Goal: Understand process/instructions: Learn how to perform a task or action

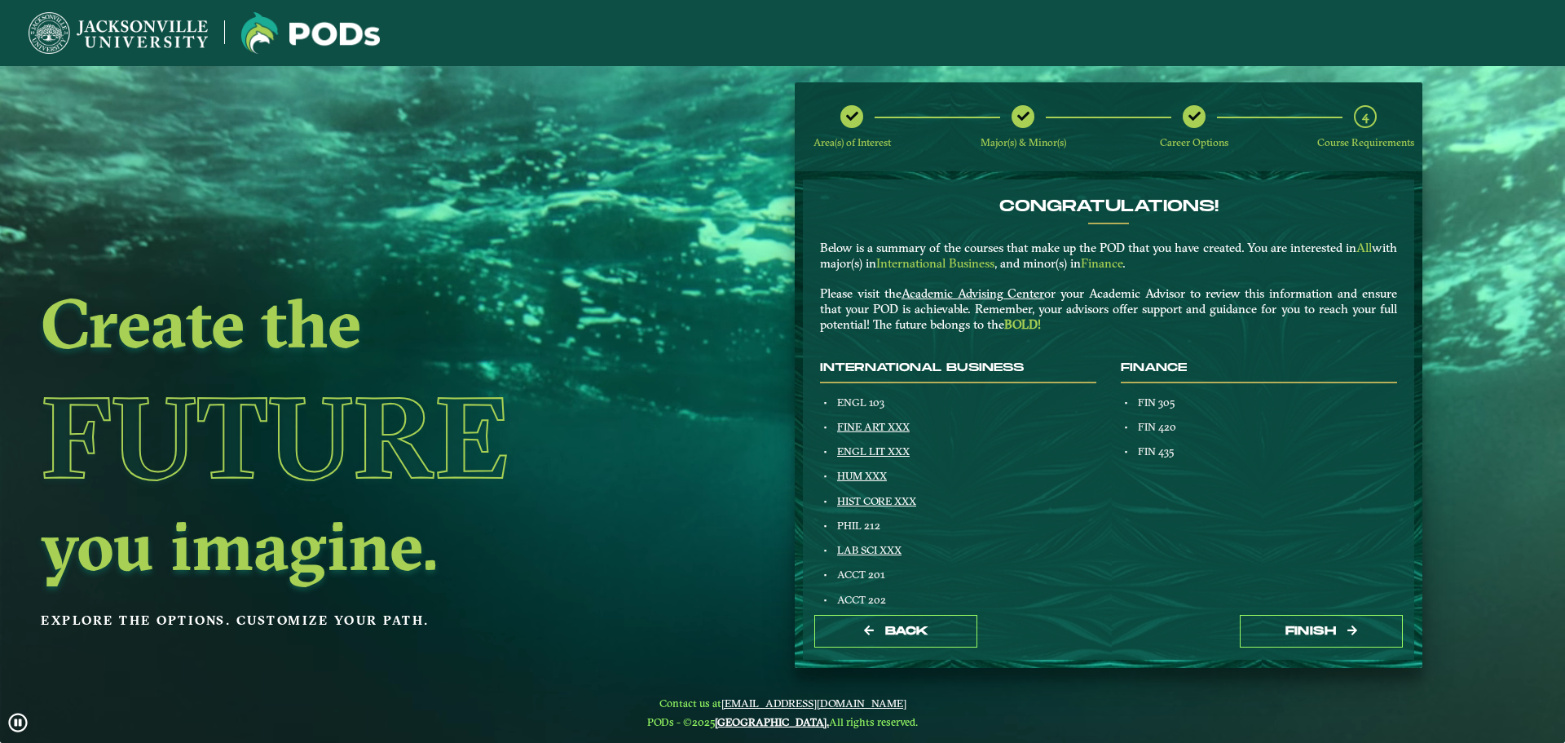
scroll to position [15, 0]
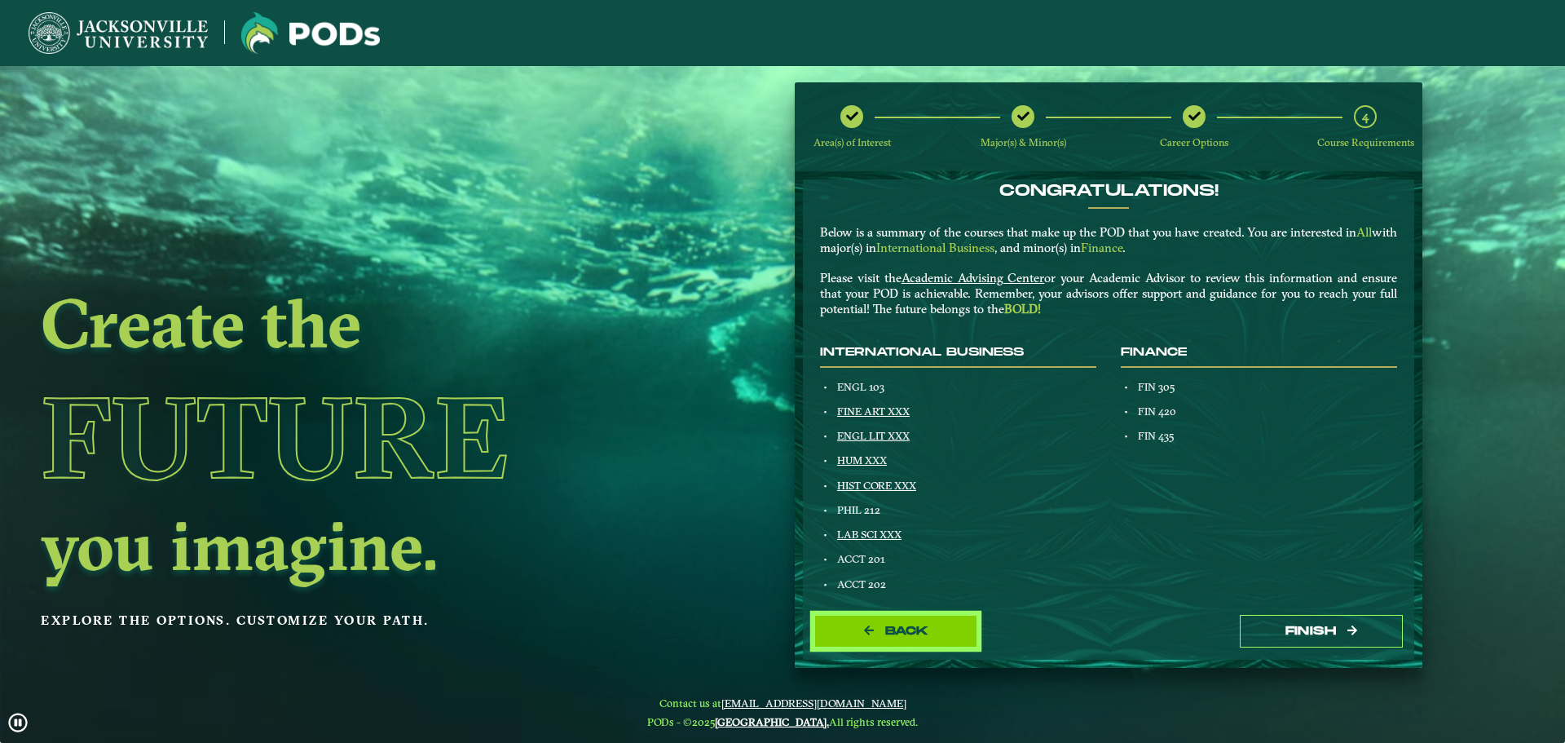
click at [894, 634] on span "Back" at bounding box center [906, 631] width 43 height 14
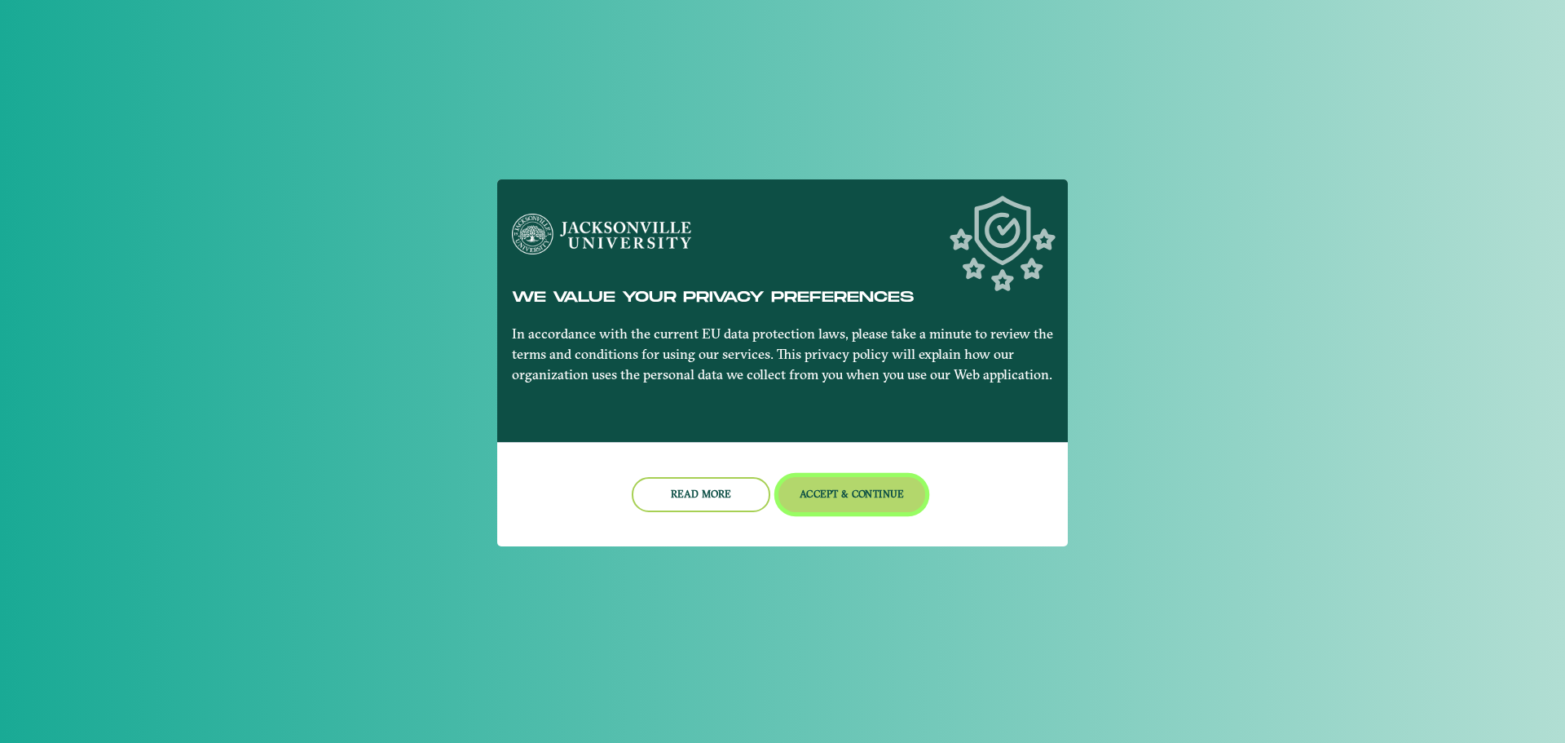
click at [831, 496] on button "Accept & Continue" at bounding box center [853, 494] width 148 height 35
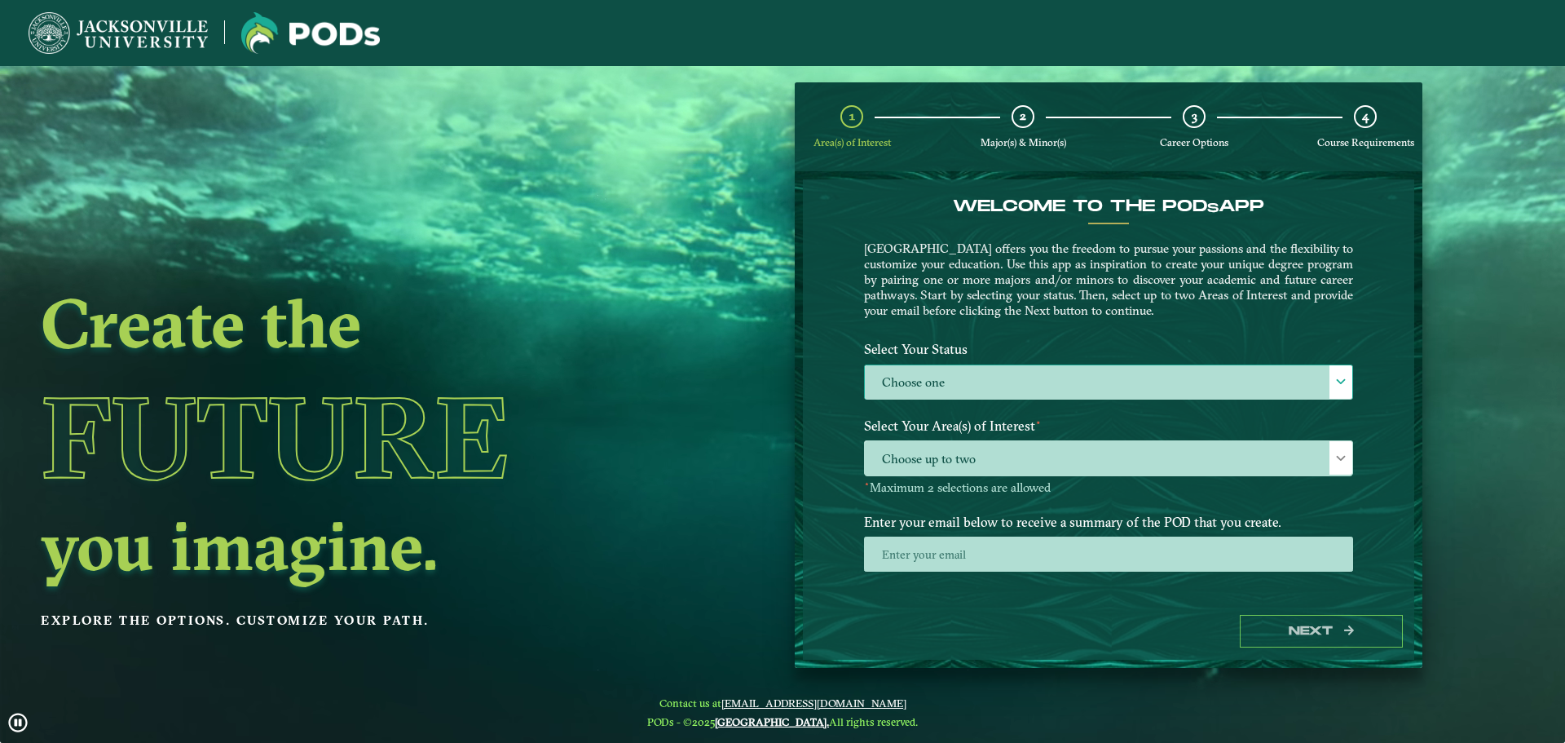
click at [1084, 383] on label "Choose one" at bounding box center [1109, 382] width 488 height 35
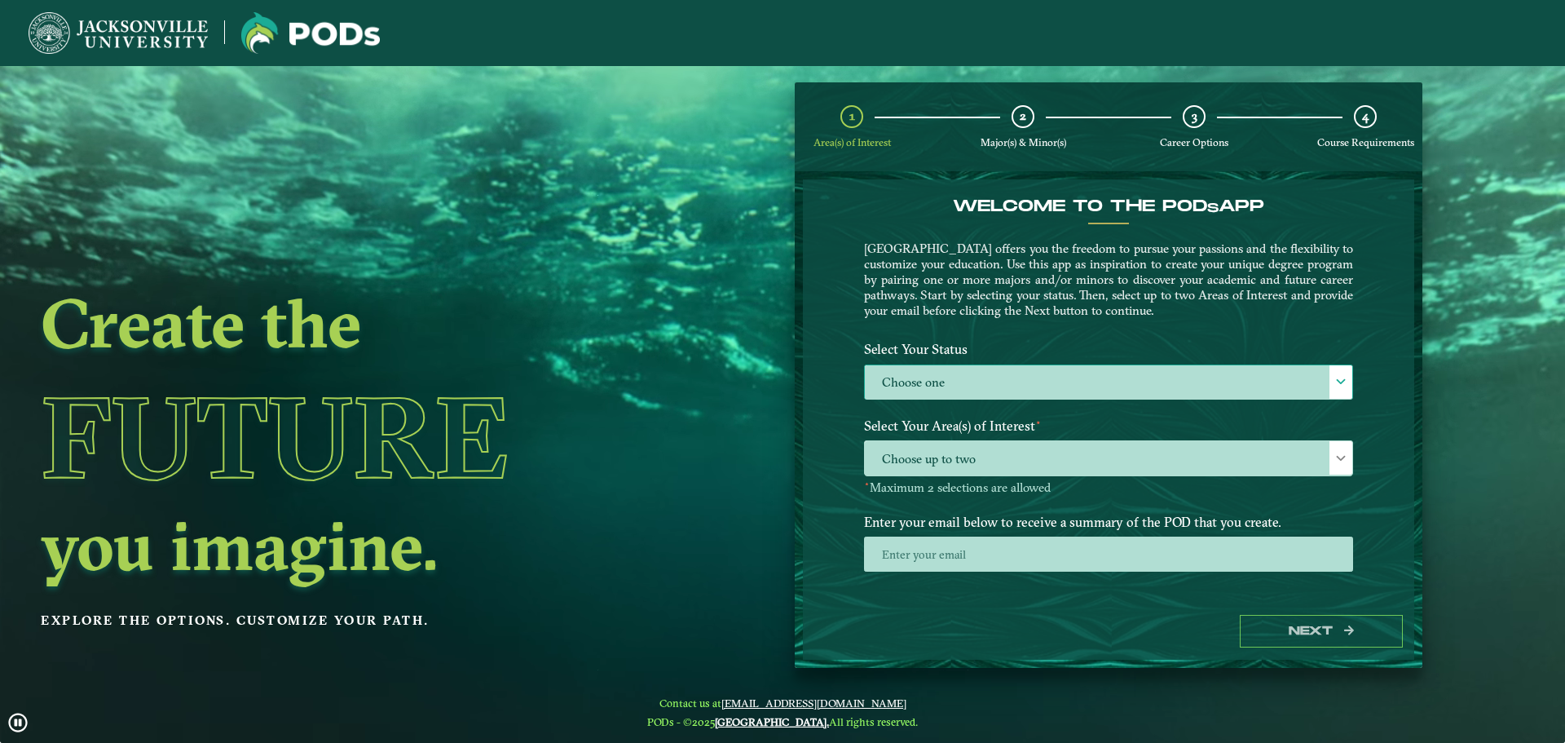
scroll to position [9, 75]
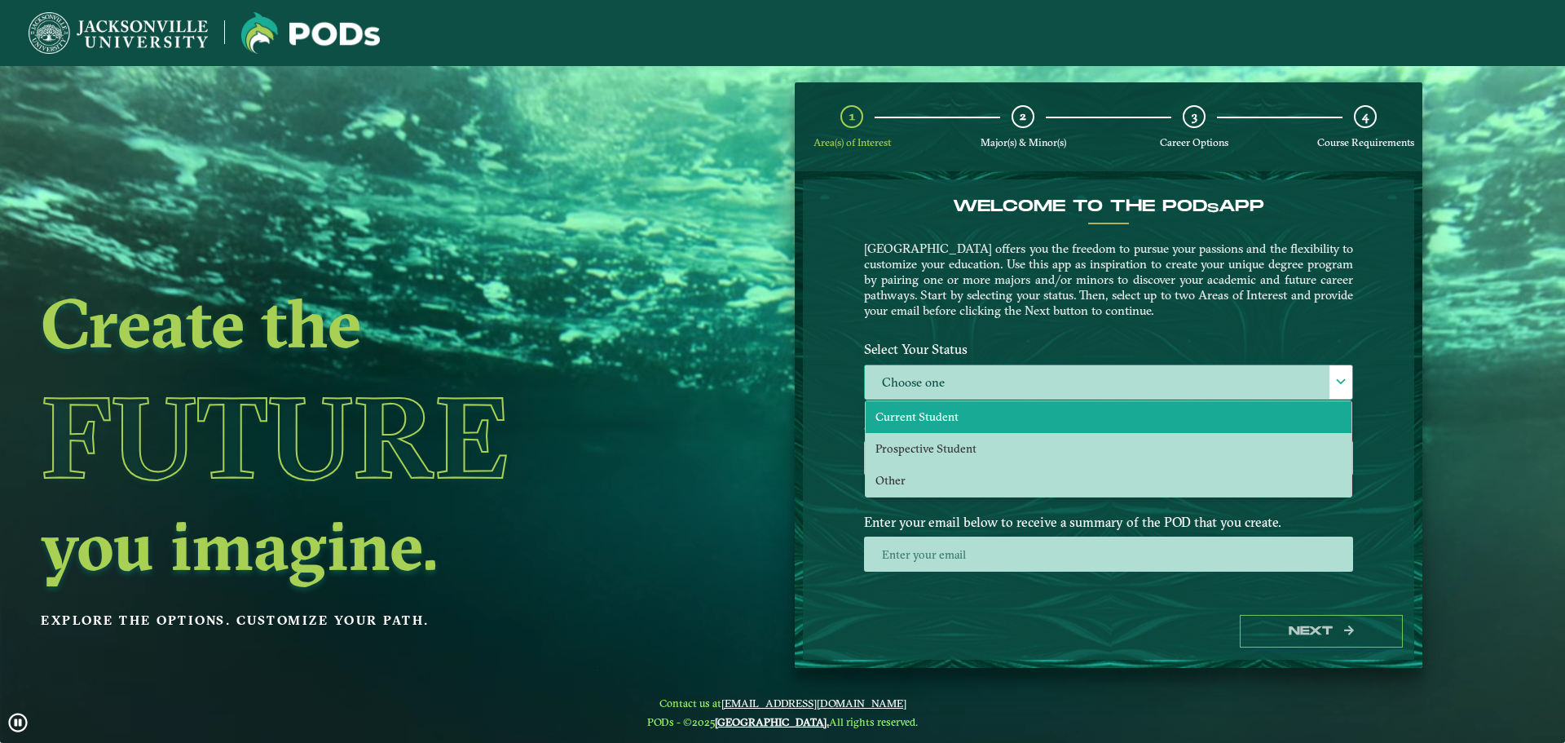
click at [1074, 411] on li "Current Student" at bounding box center [1109, 417] width 486 height 32
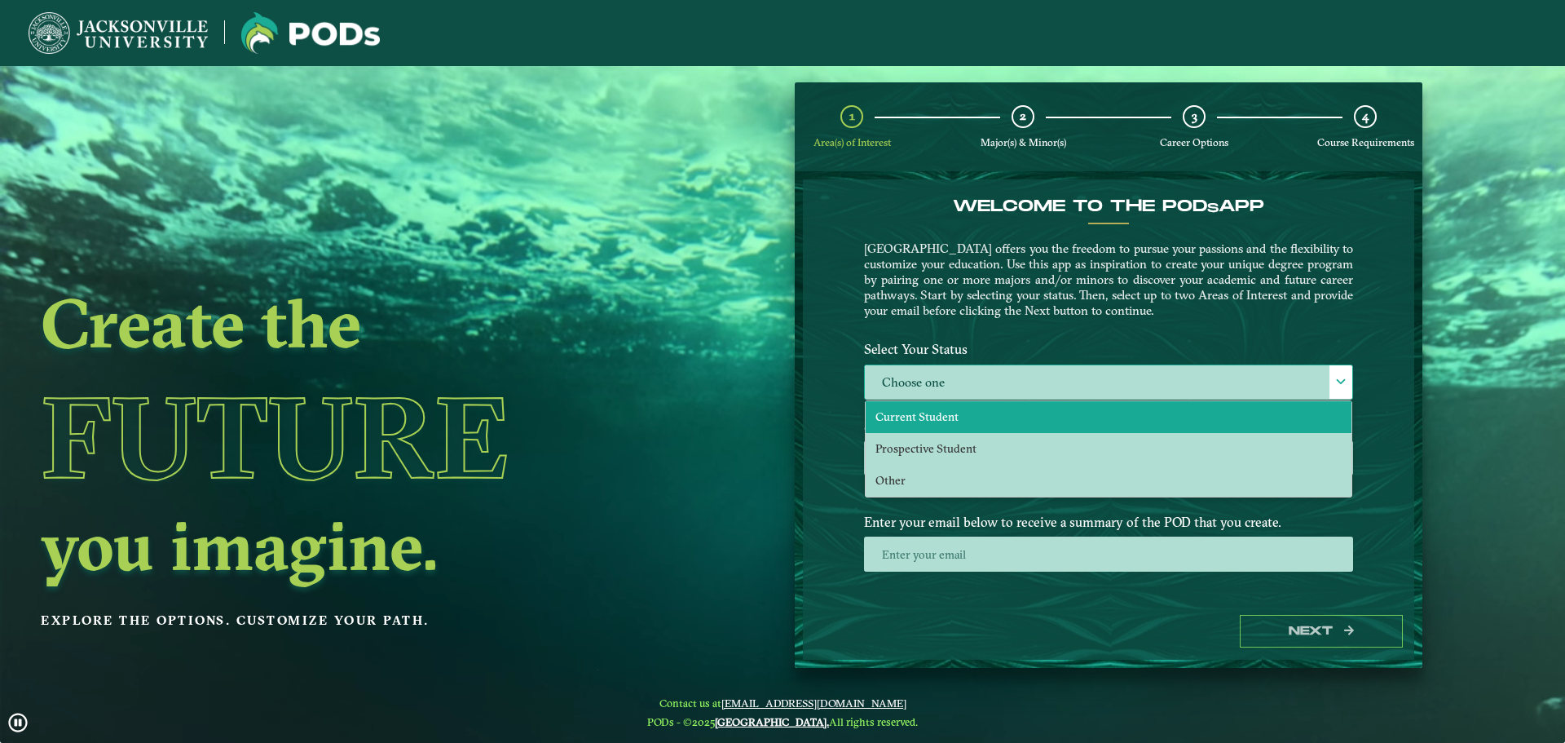
select select "[object Object]"
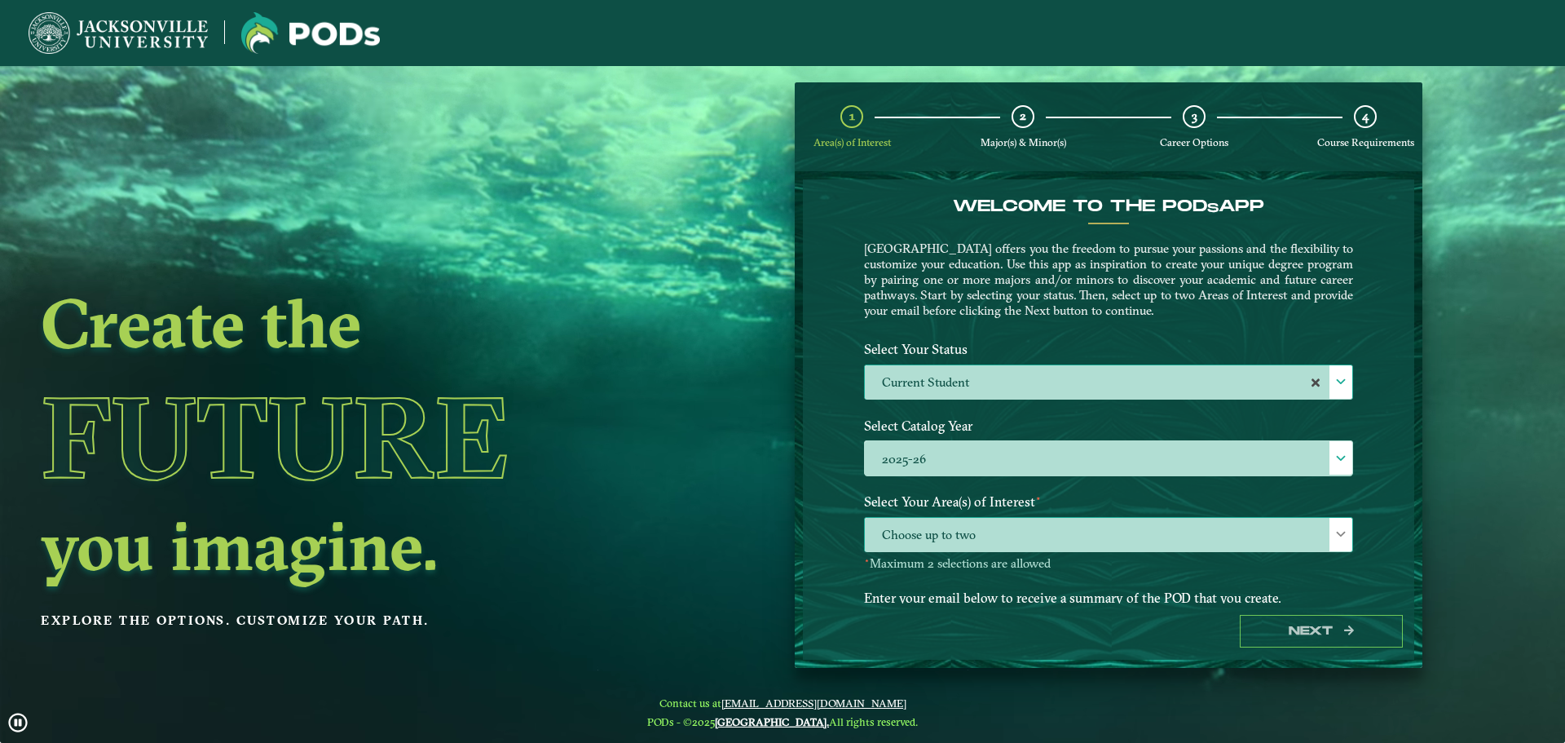
click at [1324, 540] on span "Choose up to two" at bounding box center [1109, 535] width 488 height 35
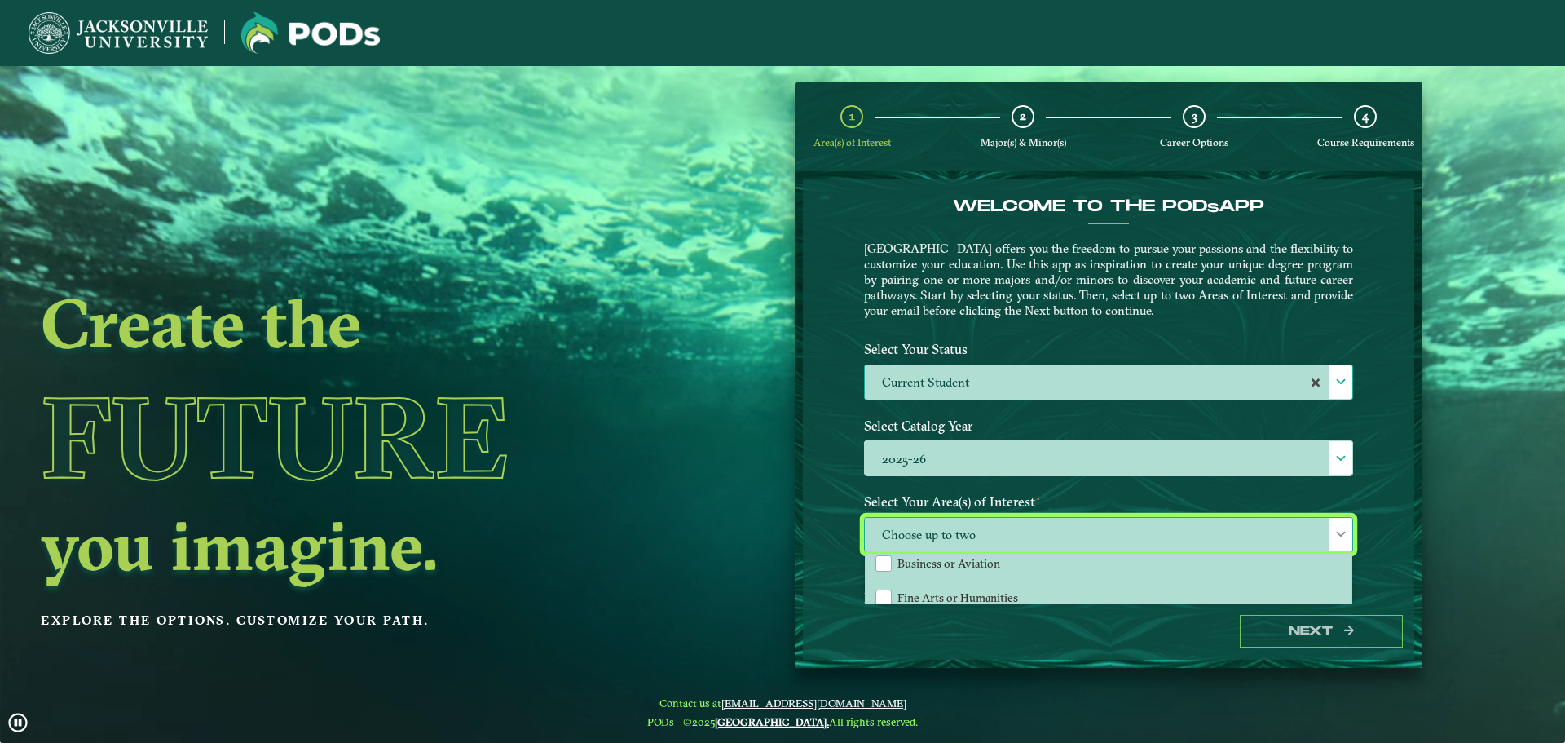
scroll to position [111, 0]
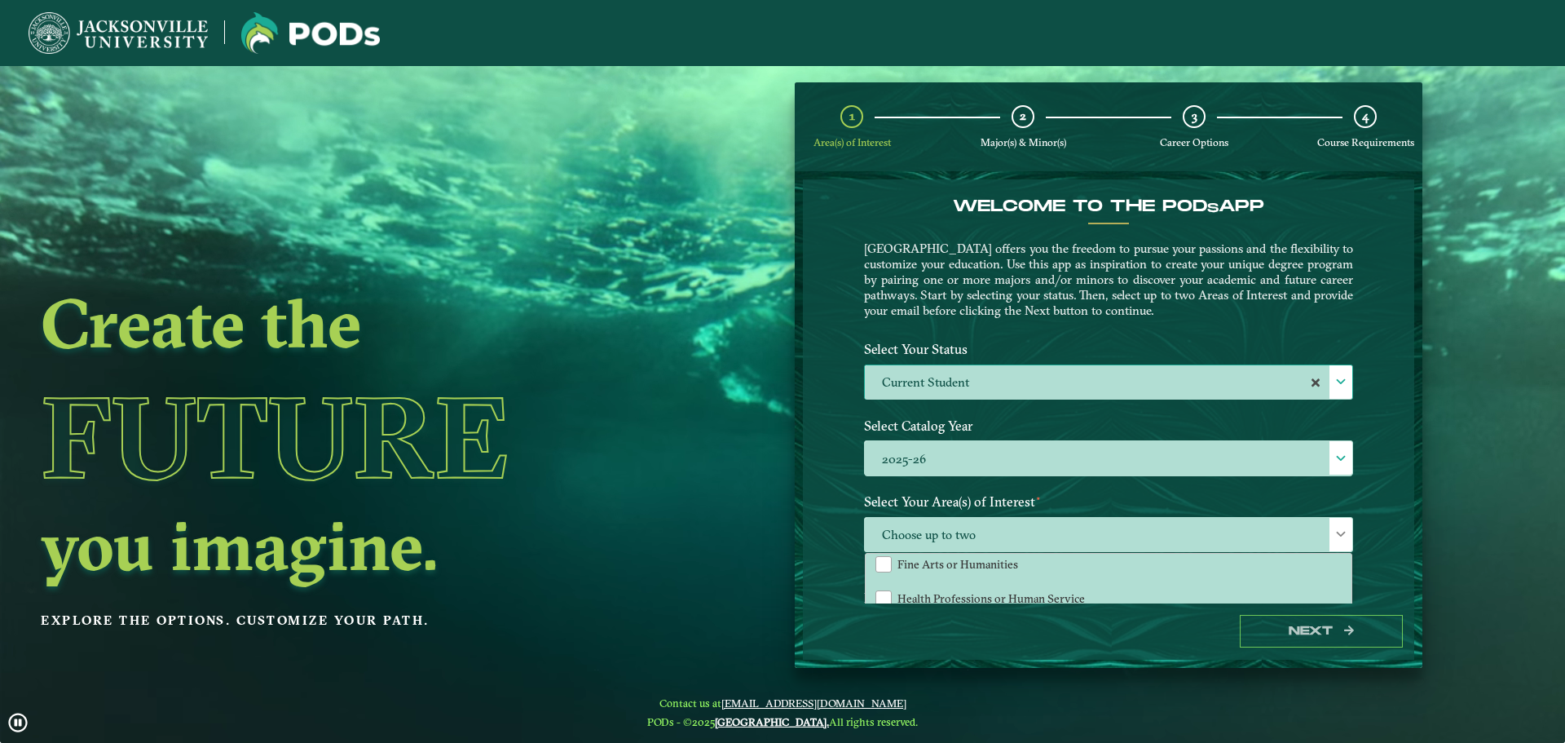
click at [1411, 505] on div "Welcome to the POD s app Jacksonville University offers you the freedom to purs…" at bounding box center [1109, 390] width 612 height 423
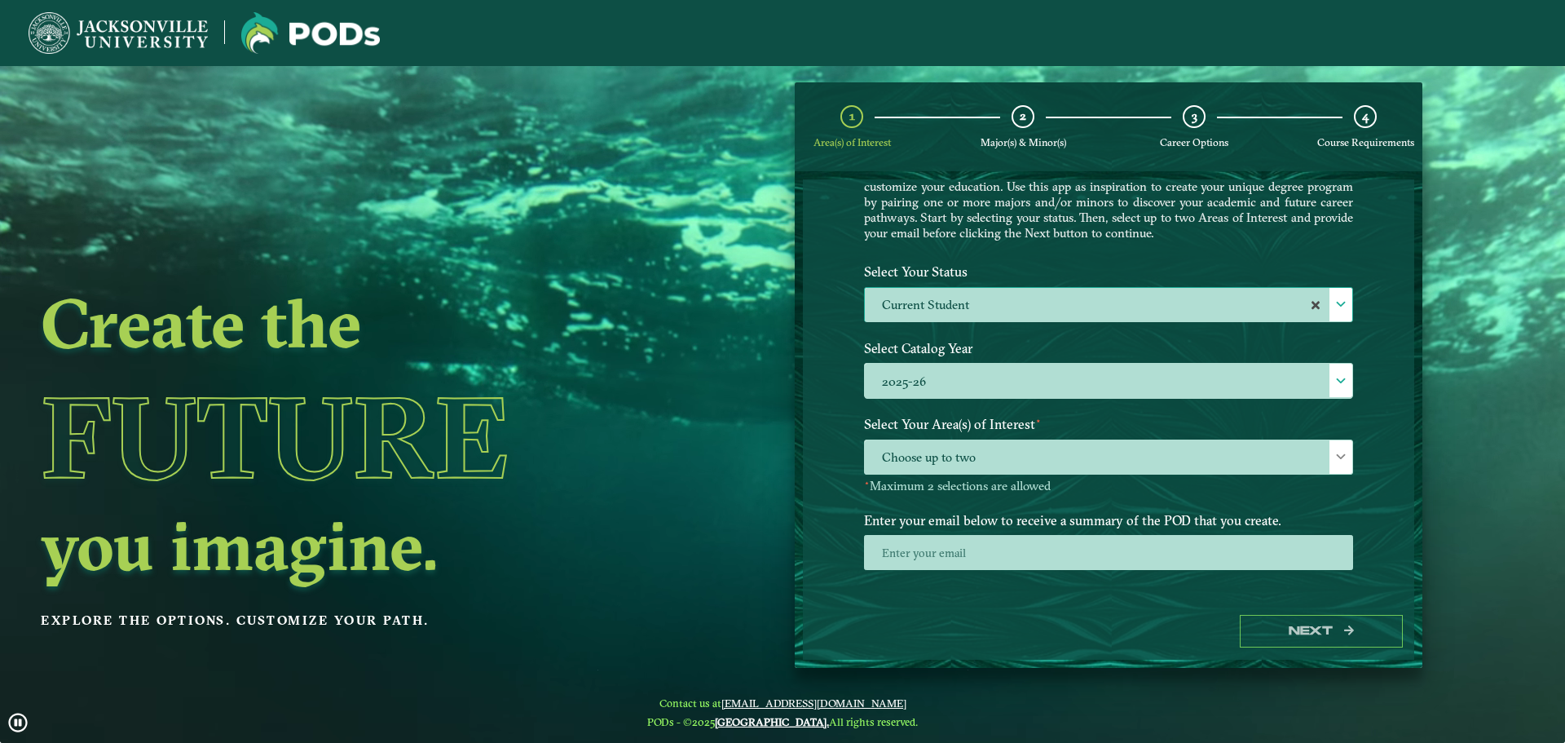
scroll to position [84, 0]
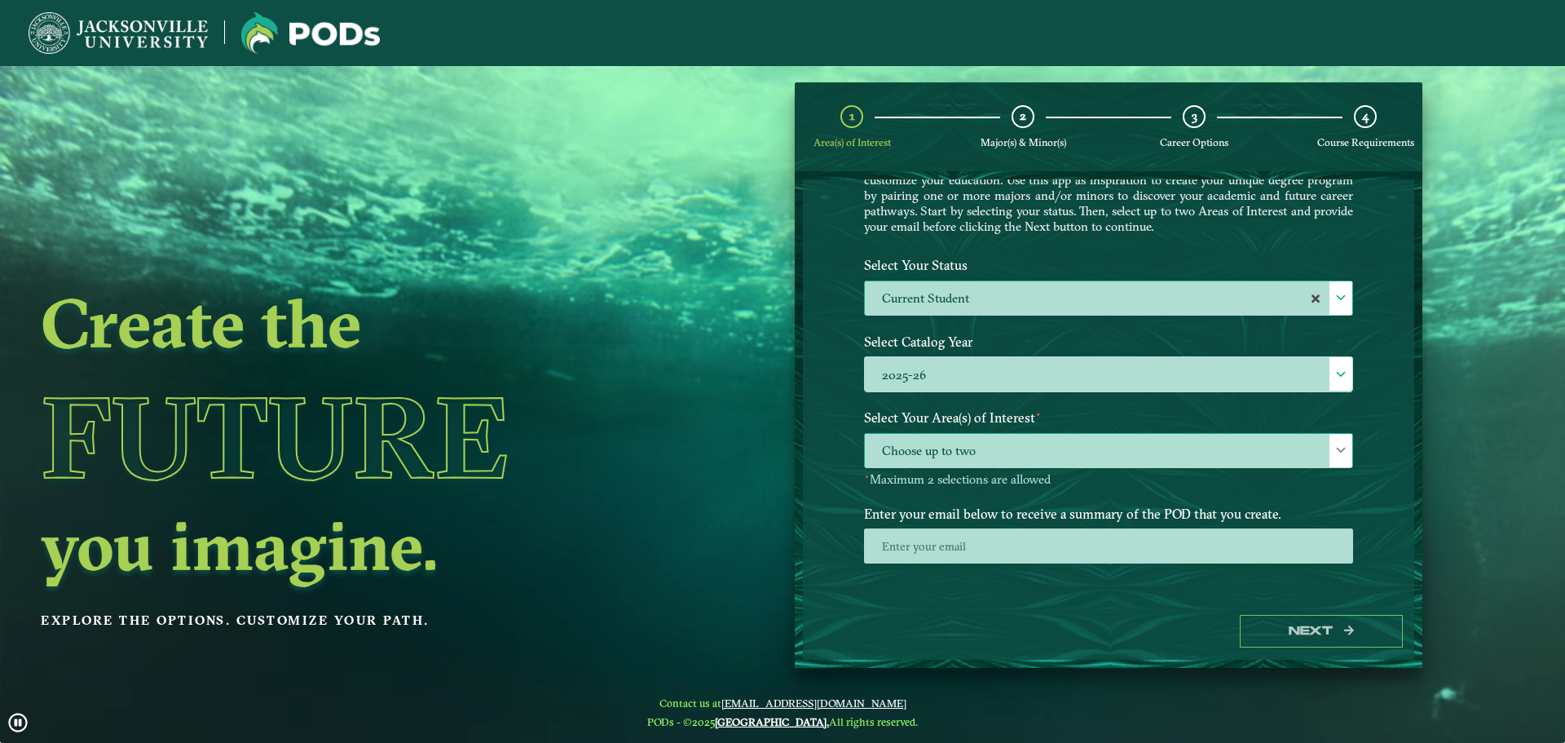
click at [1349, 451] on div at bounding box center [1341, 450] width 23 height 33
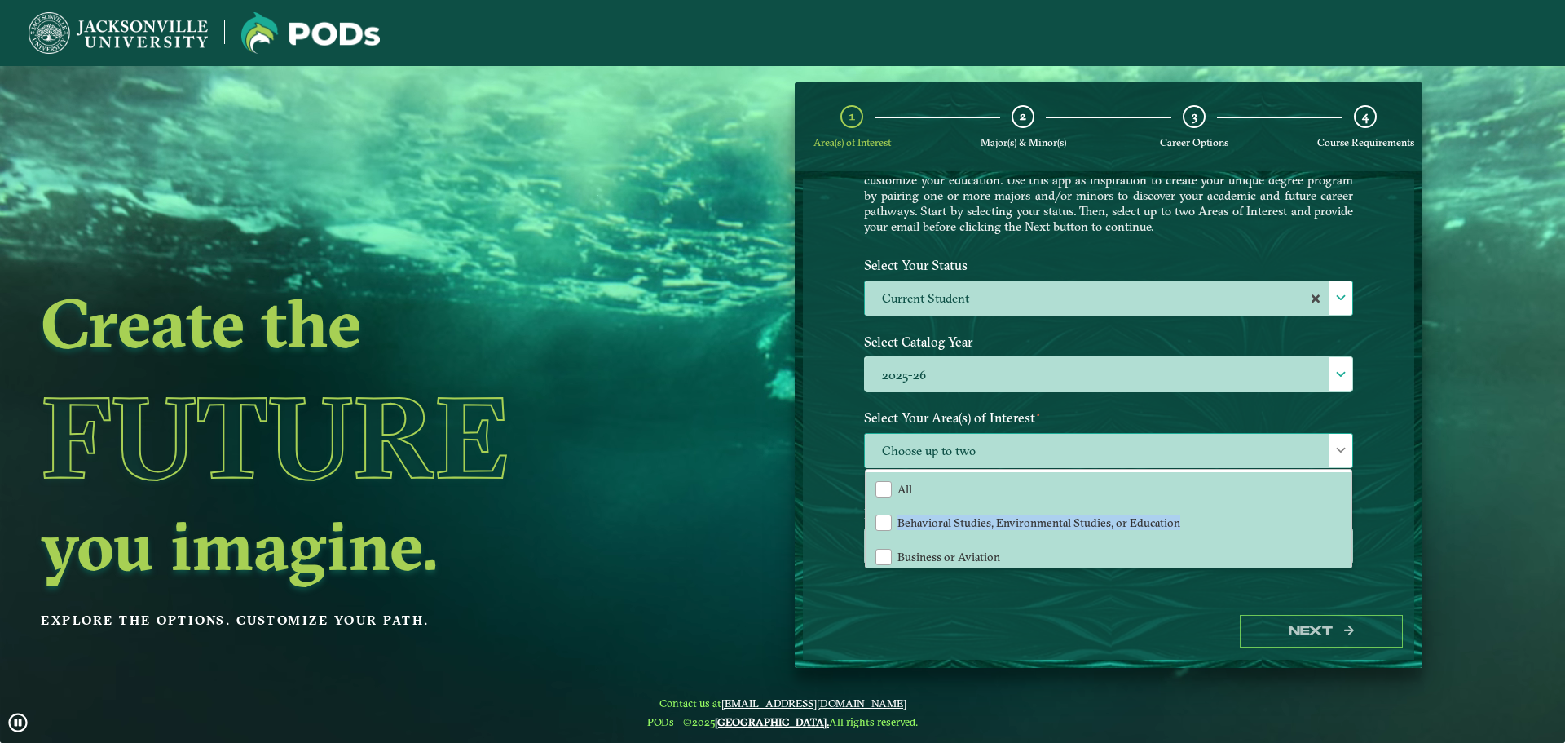
drag, startPoint x: 1349, startPoint y: 492, endPoint x: 1347, endPoint y: 519, distance: 27.8
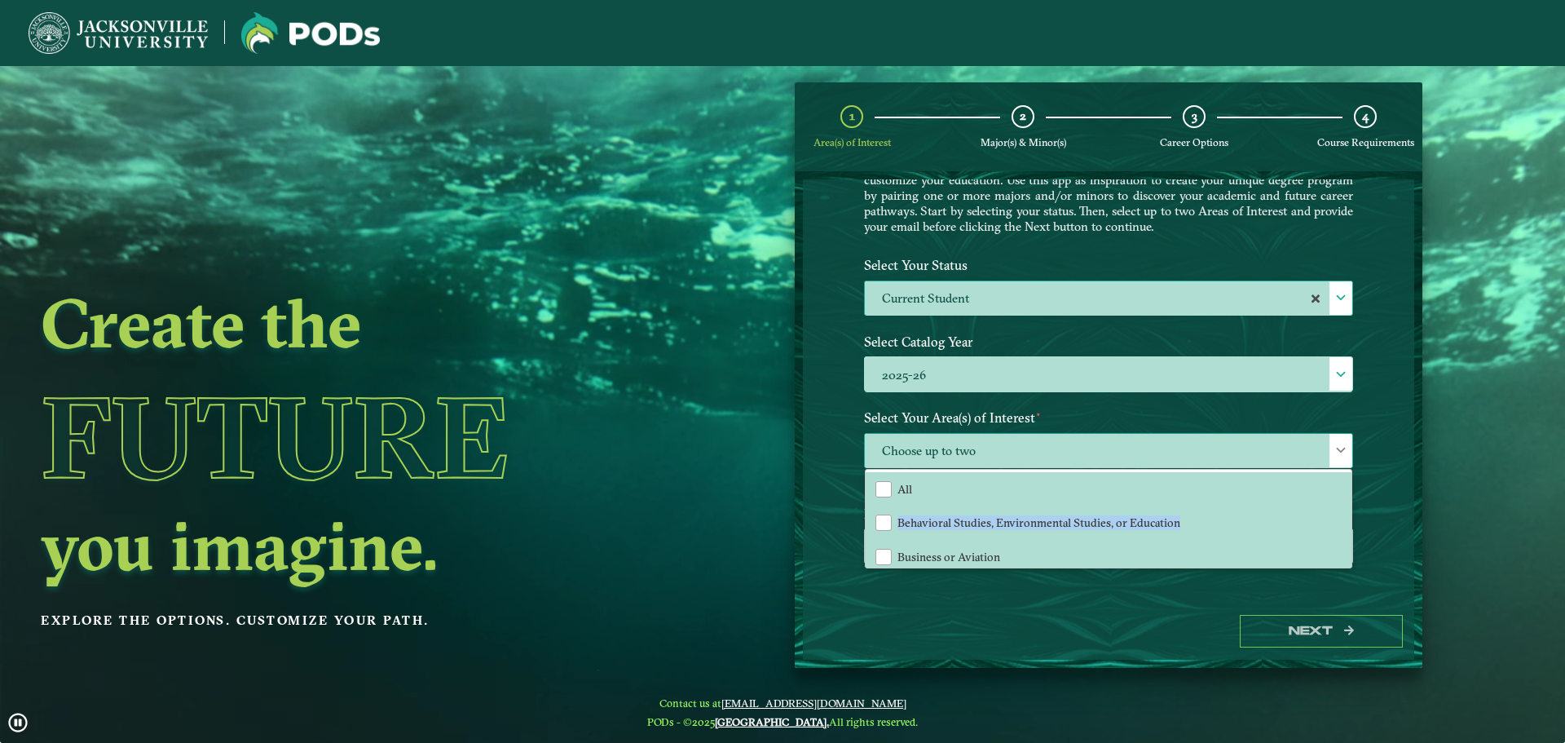
click at [1347, 519] on div "All Behavioral Studies, Environmental Studies, or Education Business or Aviatio…" at bounding box center [1109, 519] width 486 height 98
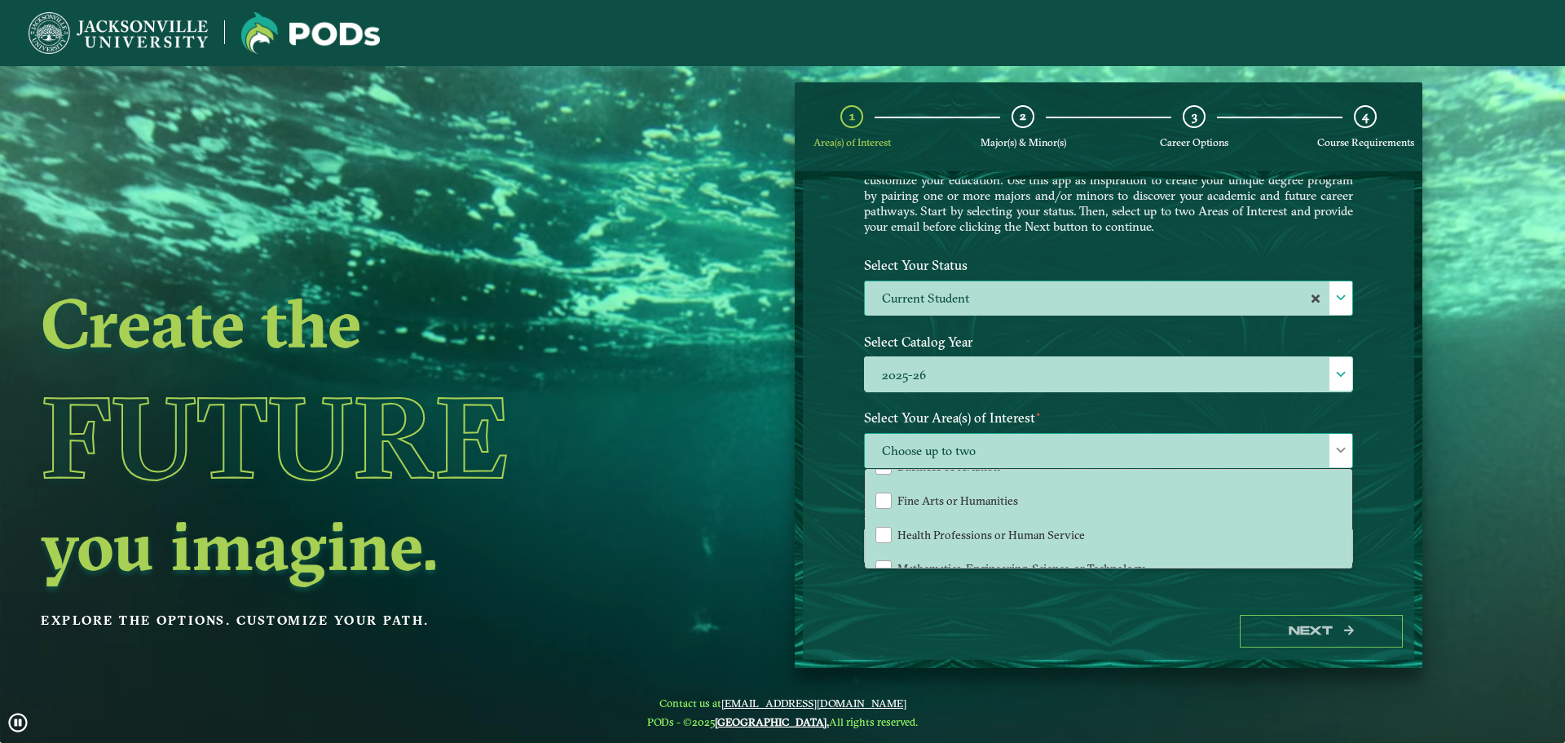
scroll to position [111, 0]
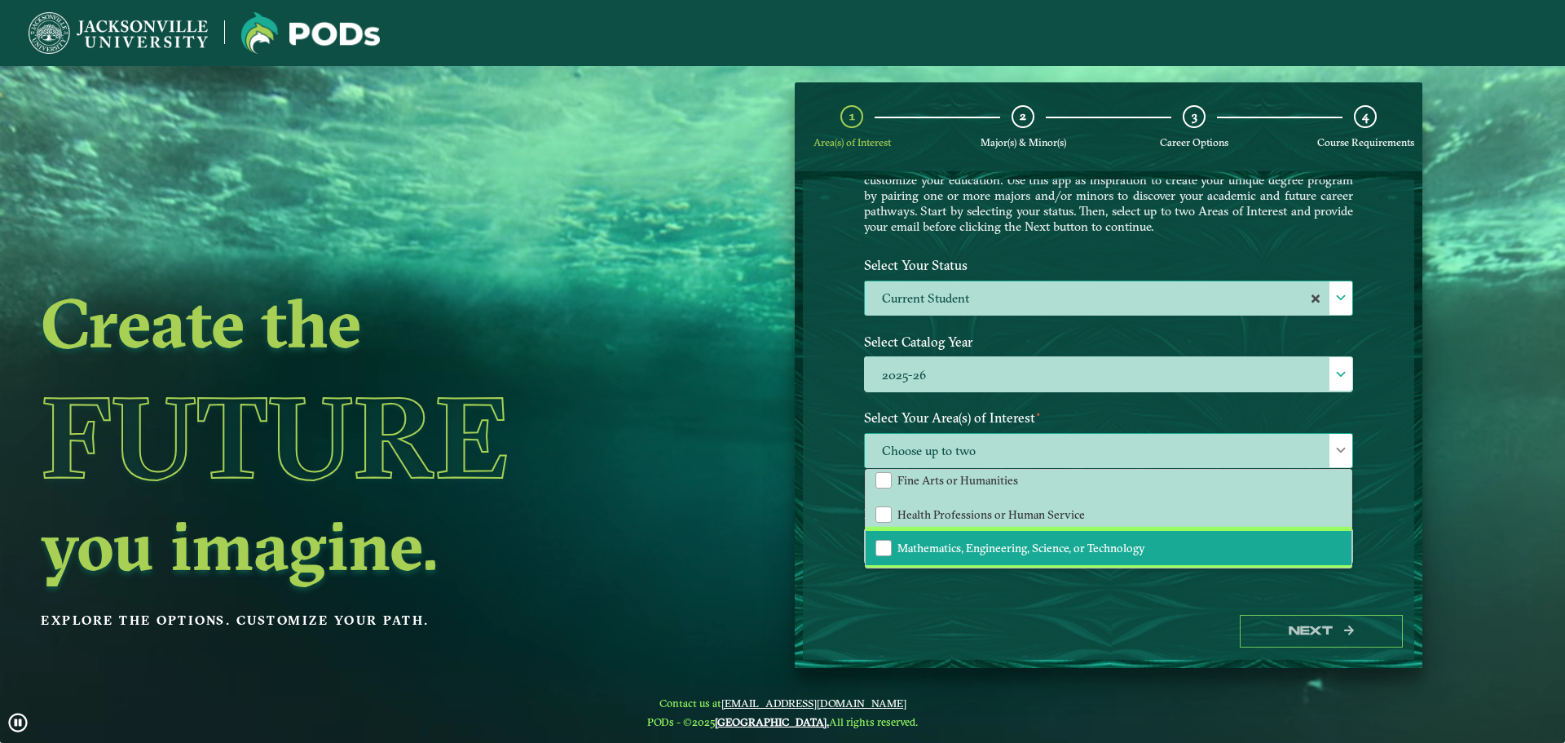
click at [1252, 552] on li "Mathematics, Engineering, Science, or Technology" at bounding box center [1109, 548] width 486 height 34
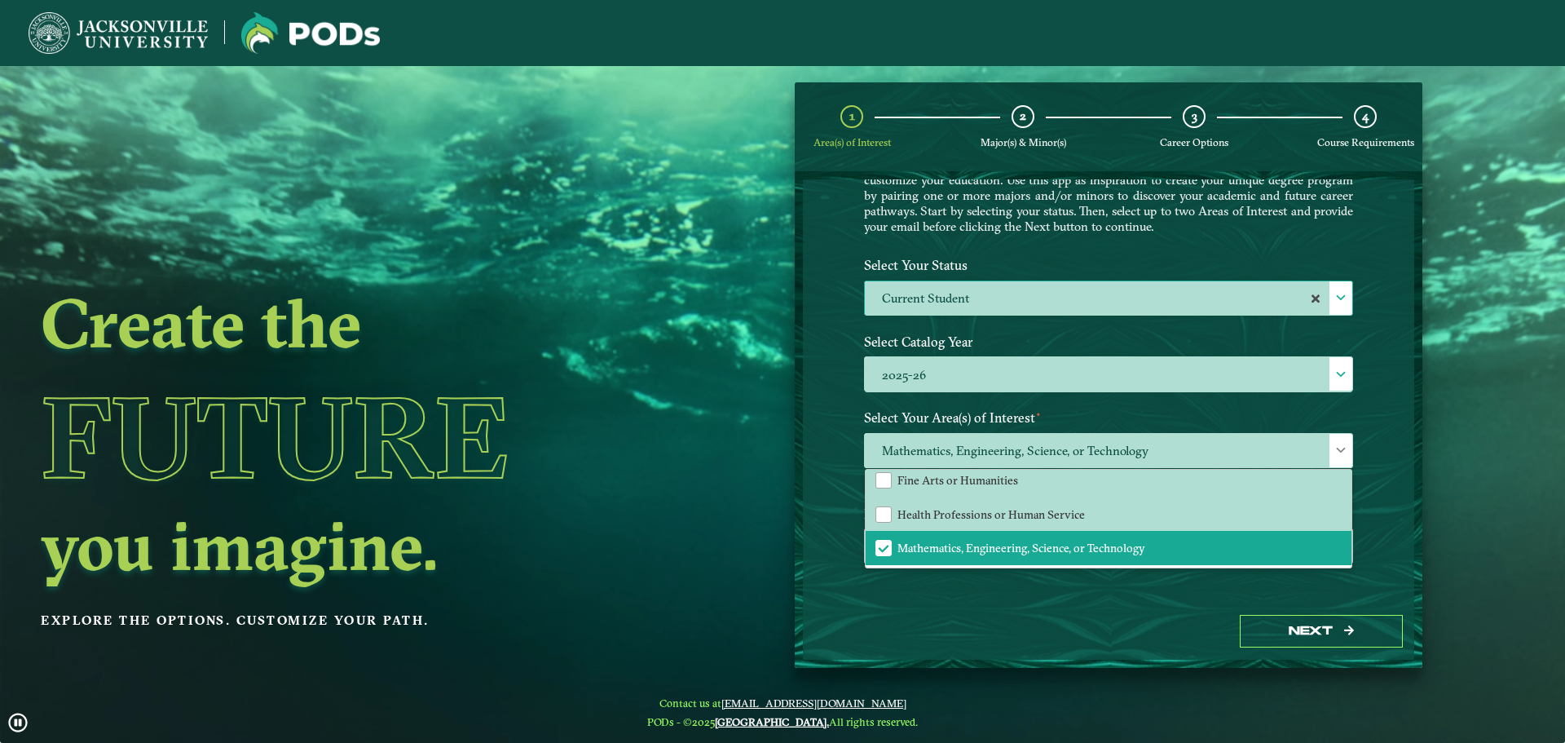
click at [1349, 585] on div "Enter your email below to receive a summary of the POD that you create." at bounding box center [1109, 543] width 514 height 88
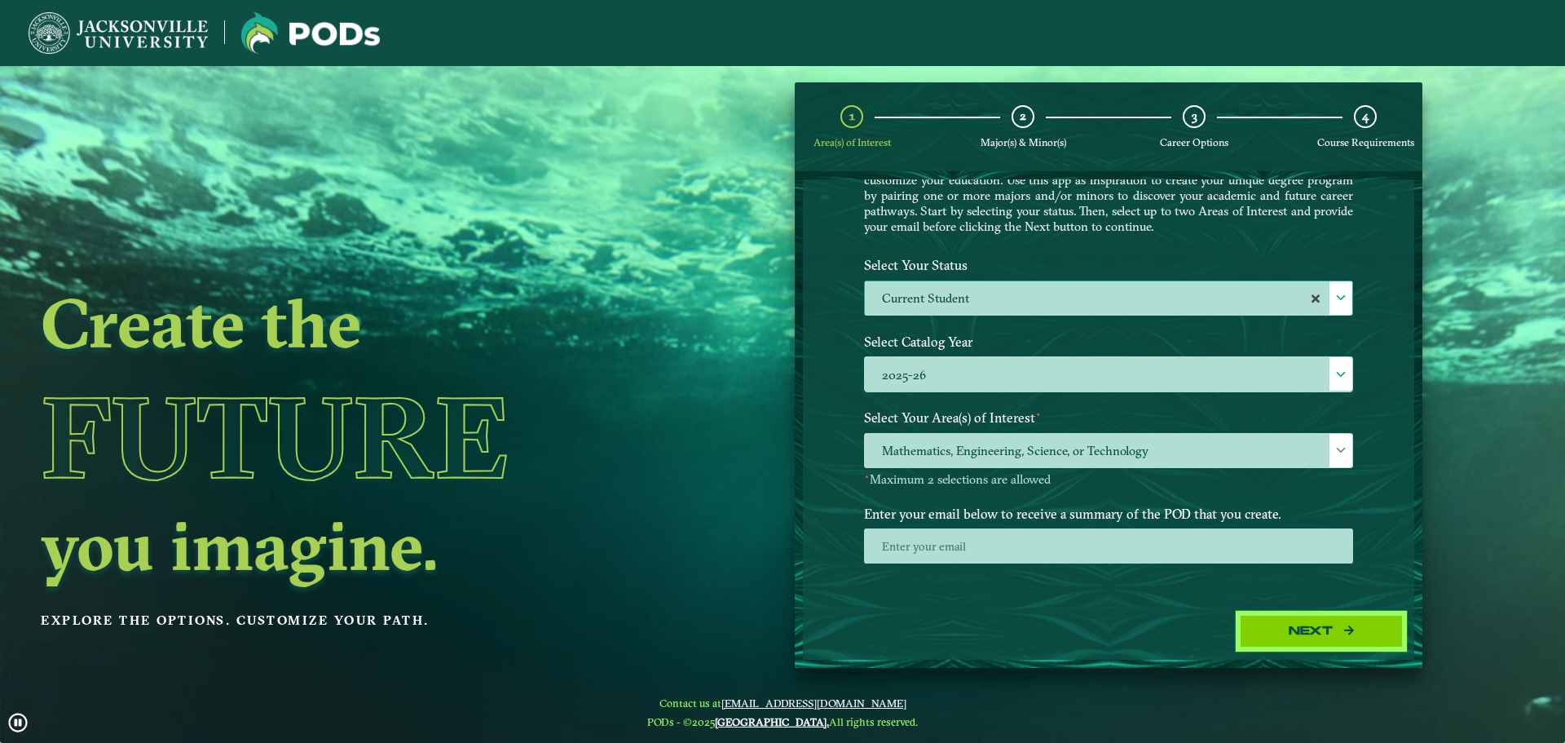
click at [1300, 631] on button "Next" at bounding box center [1321, 631] width 163 height 33
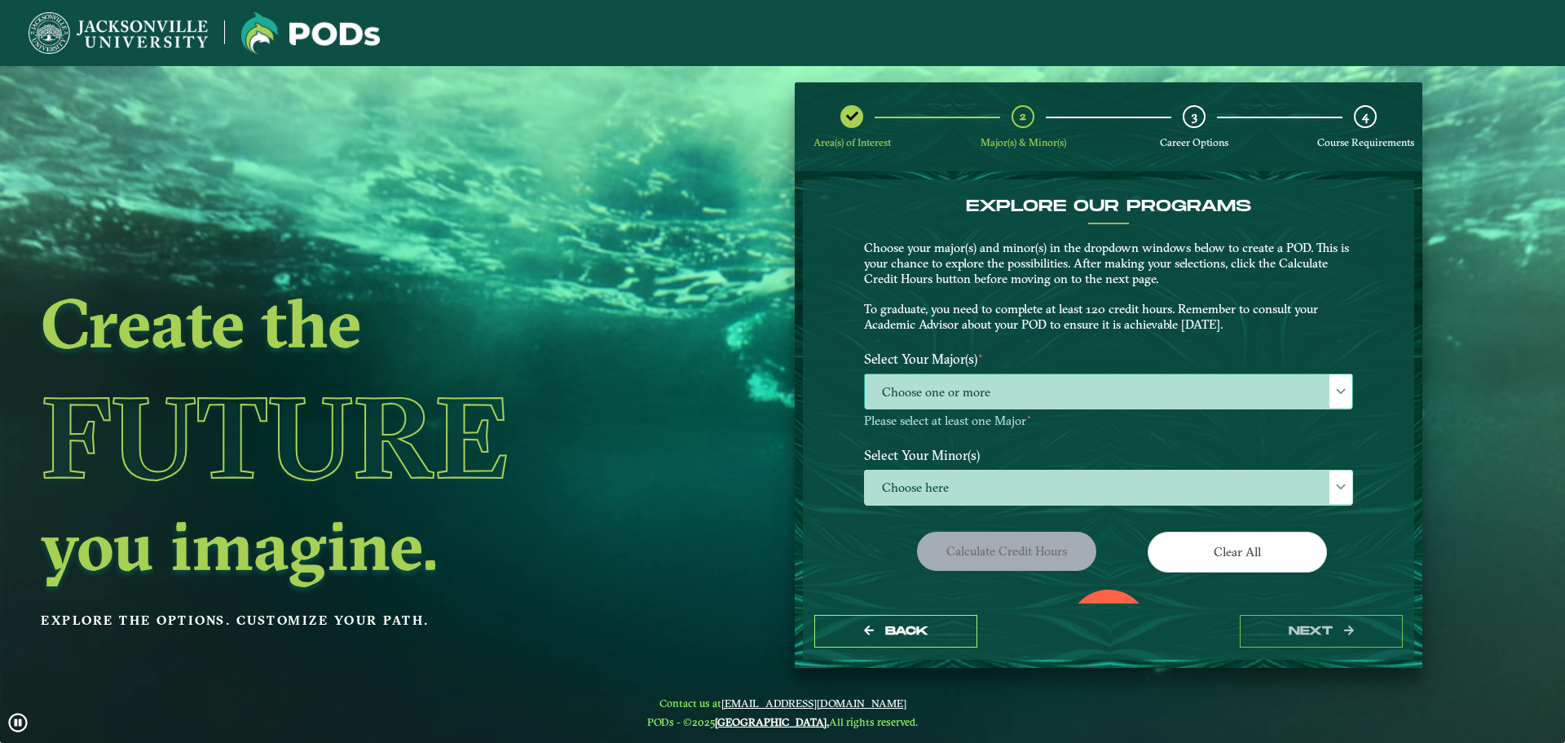
click at [1339, 400] on div at bounding box center [1341, 390] width 23 height 33
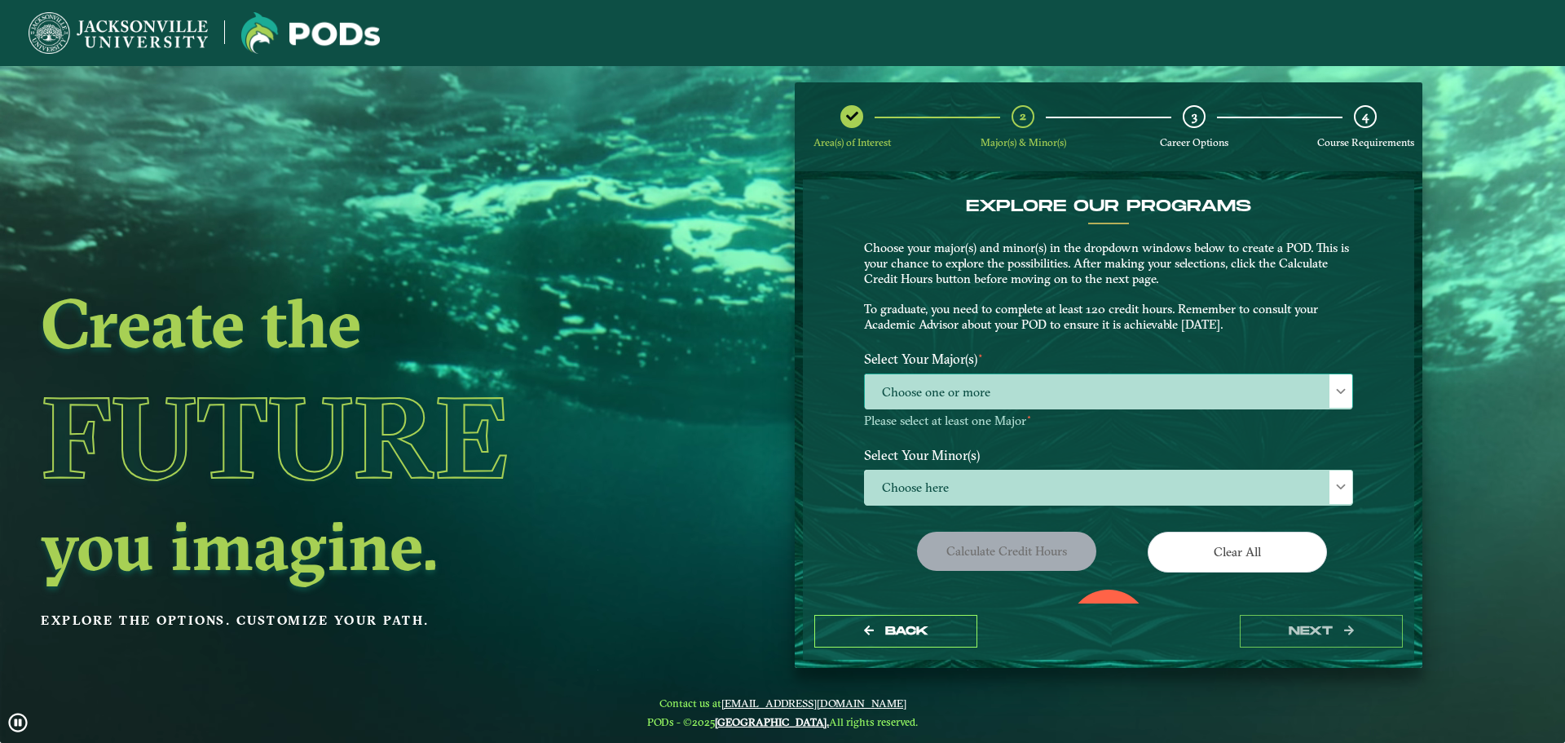
scroll to position [9, 75]
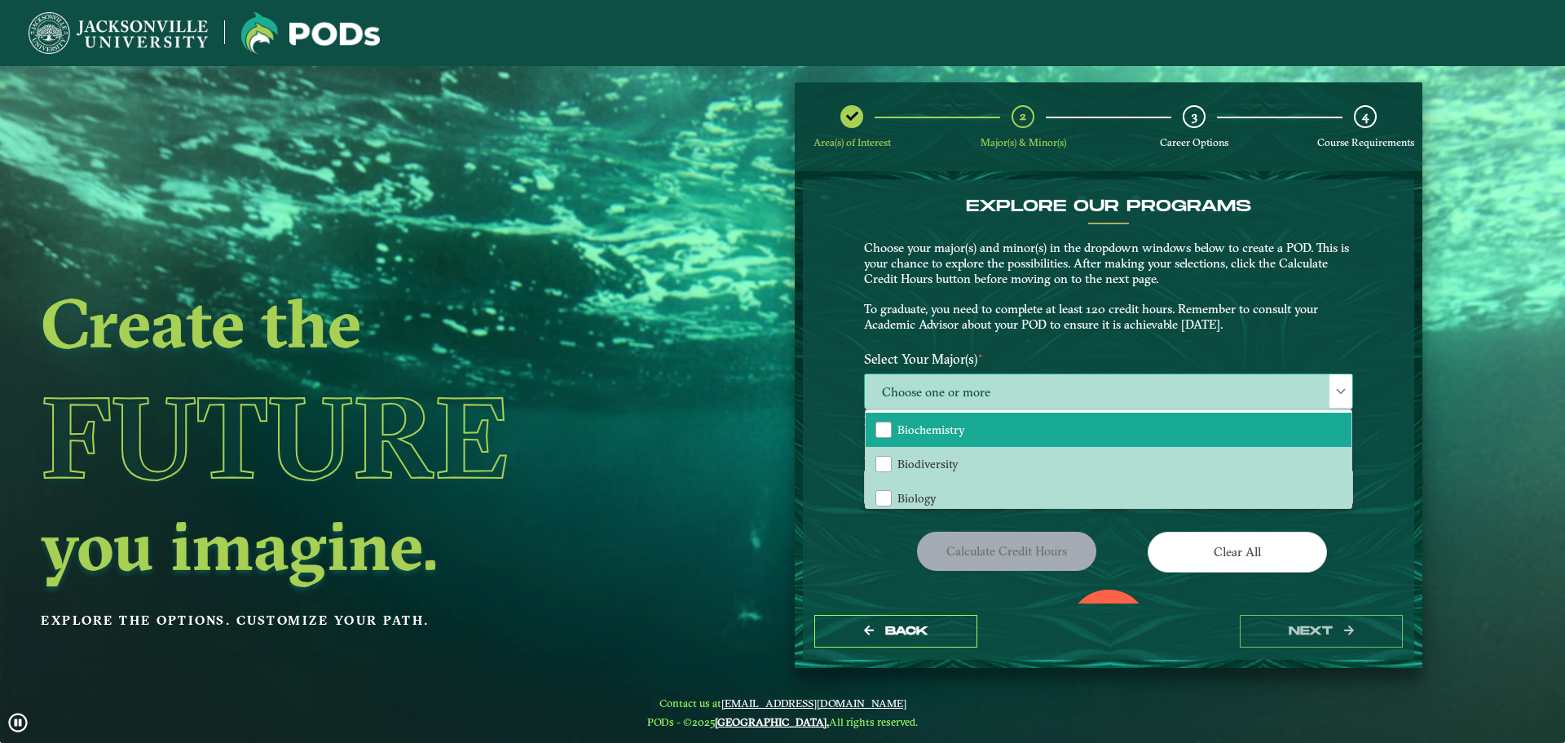
drag, startPoint x: 1350, startPoint y: 417, endPoint x: 1333, endPoint y: 432, distance: 23.1
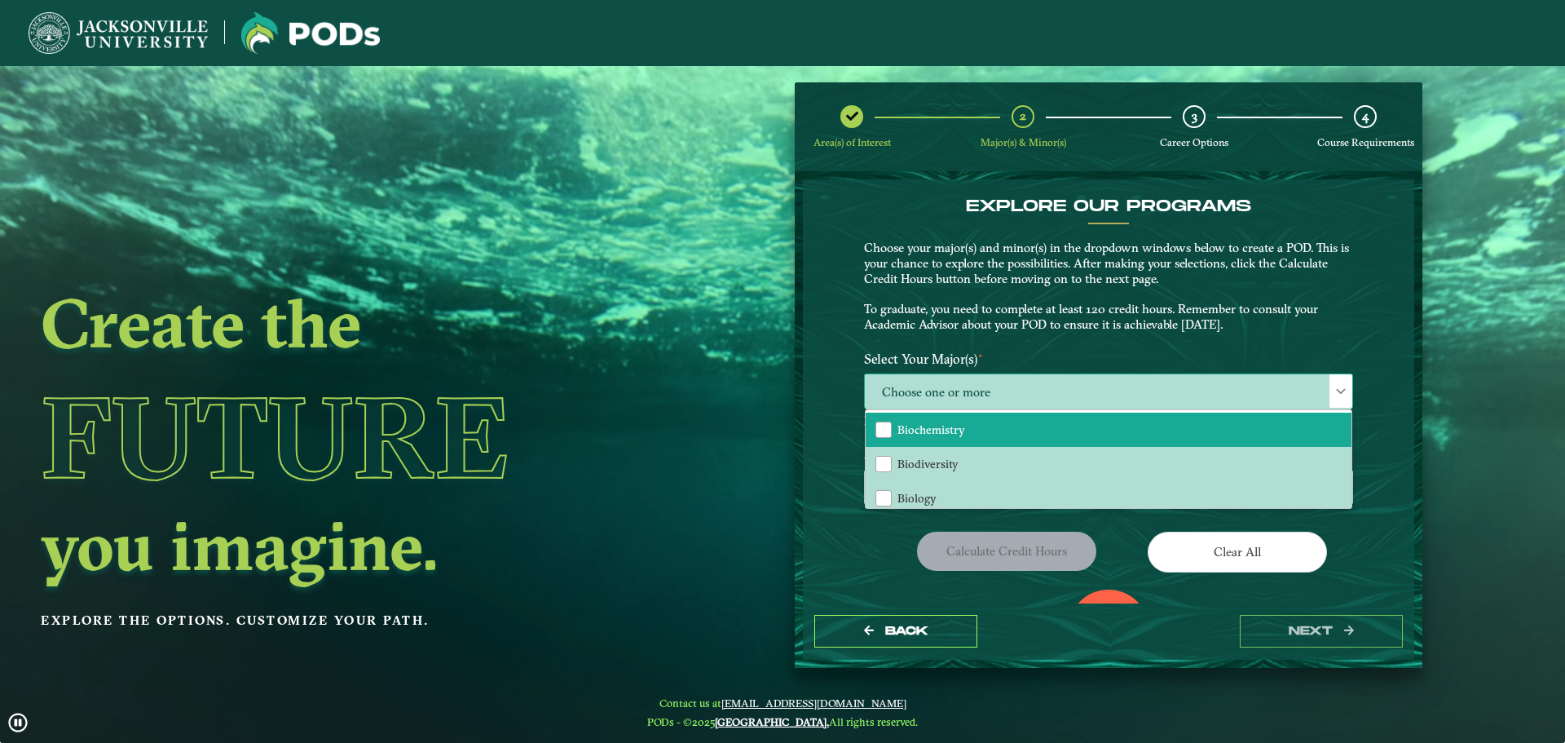
click at [1333, 434] on div "Biochemistry Biodiversity Biology Cellular & Molecular Biology Chemistry Comput…" at bounding box center [1109, 458] width 488 height 99
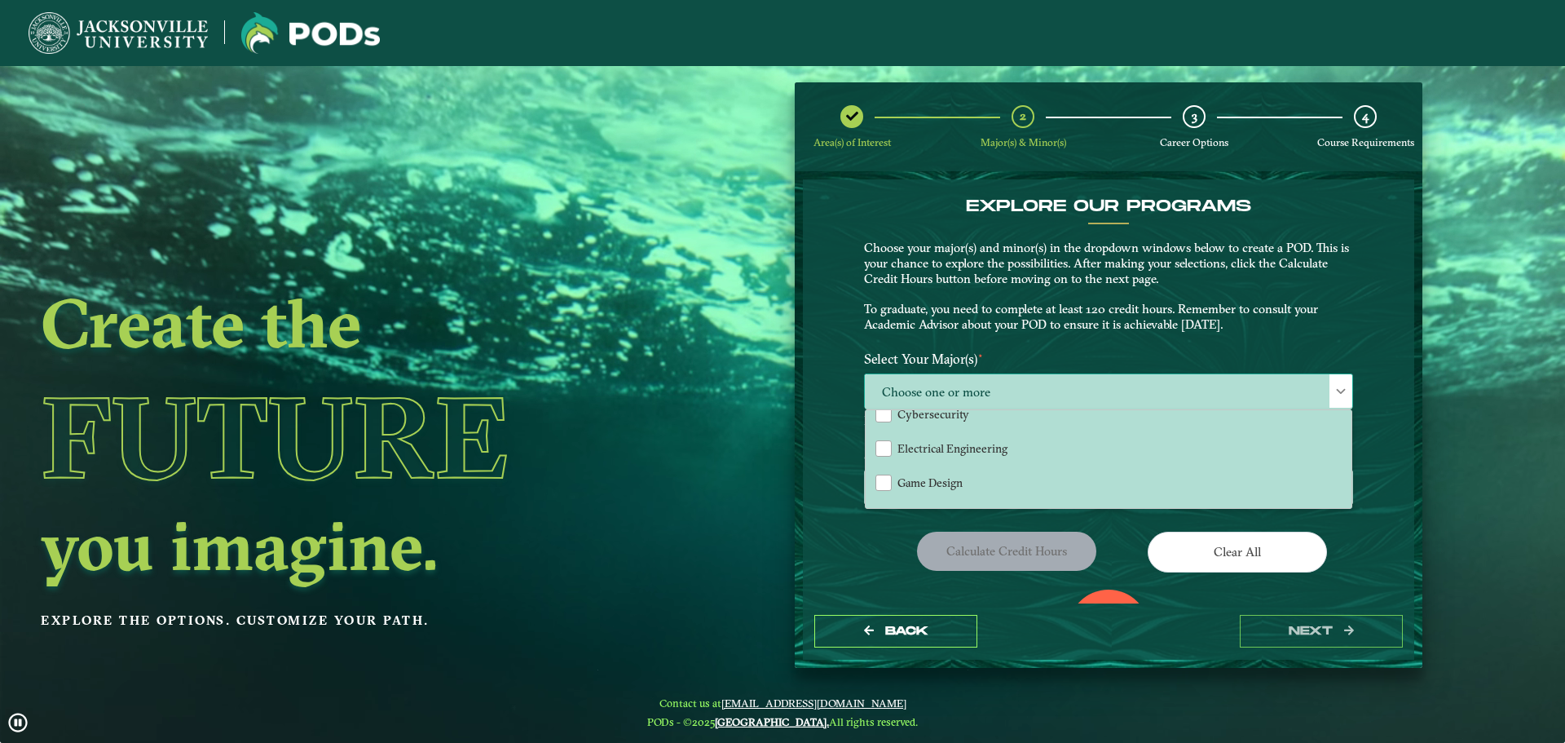
scroll to position [273, 0]
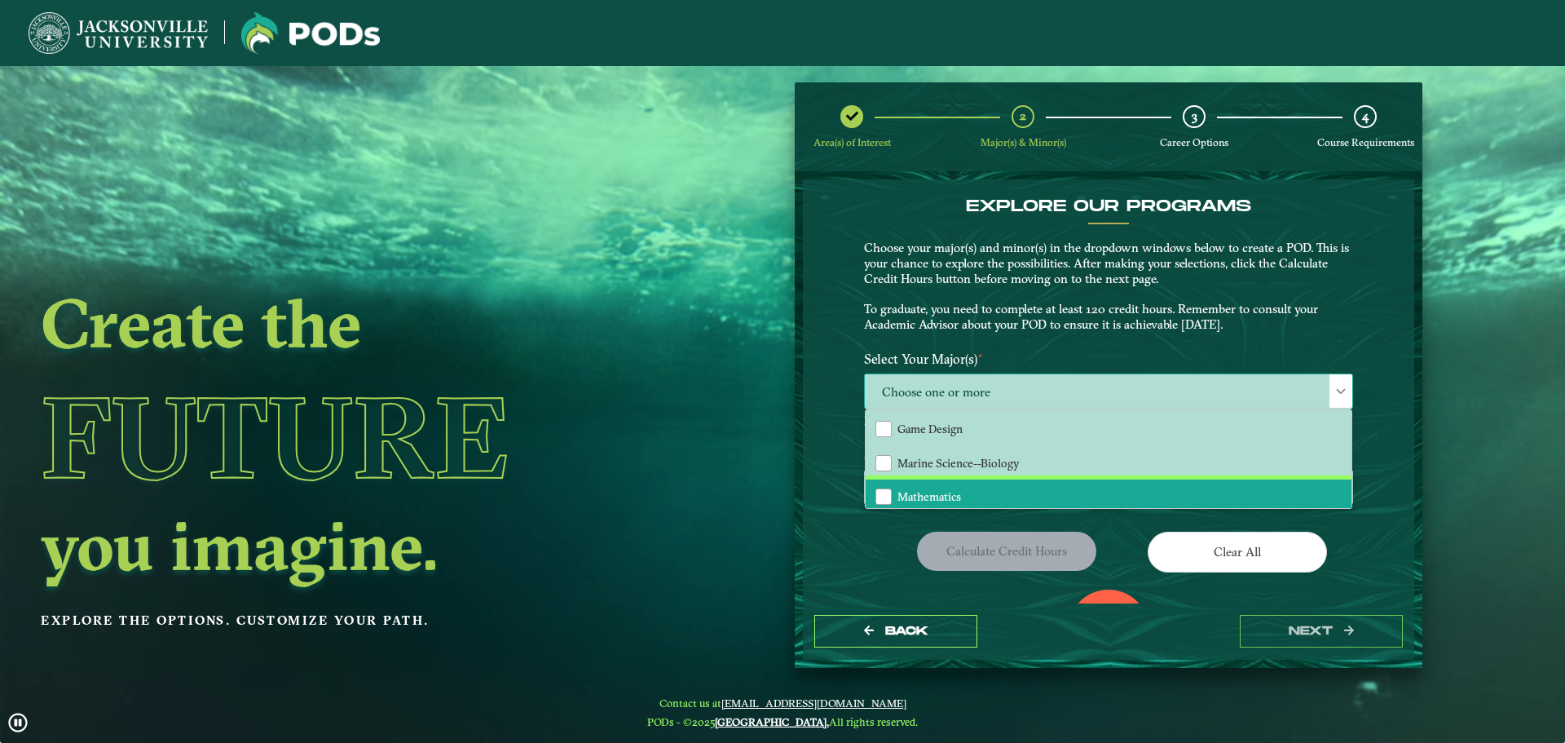
click at [955, 493] on span "Mathematics" at bounding box center [930, 496] width 64 height 15
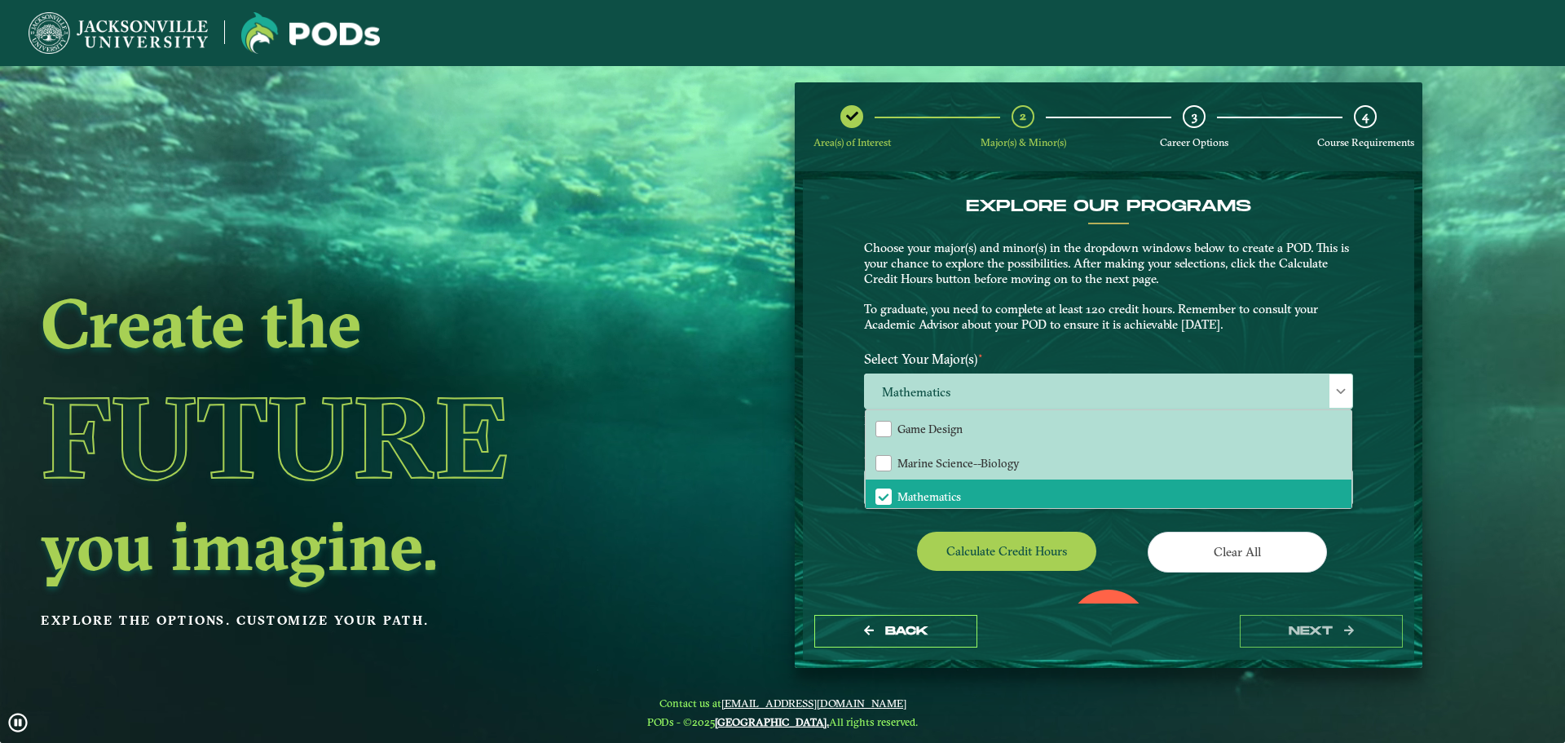
click at [825, 513] on div "EXPLORE OUR PROGRAMS Choose your major(s) and minor(s) in the dropdown windows …" at bounding box center [1109, 390] width 612 height 423
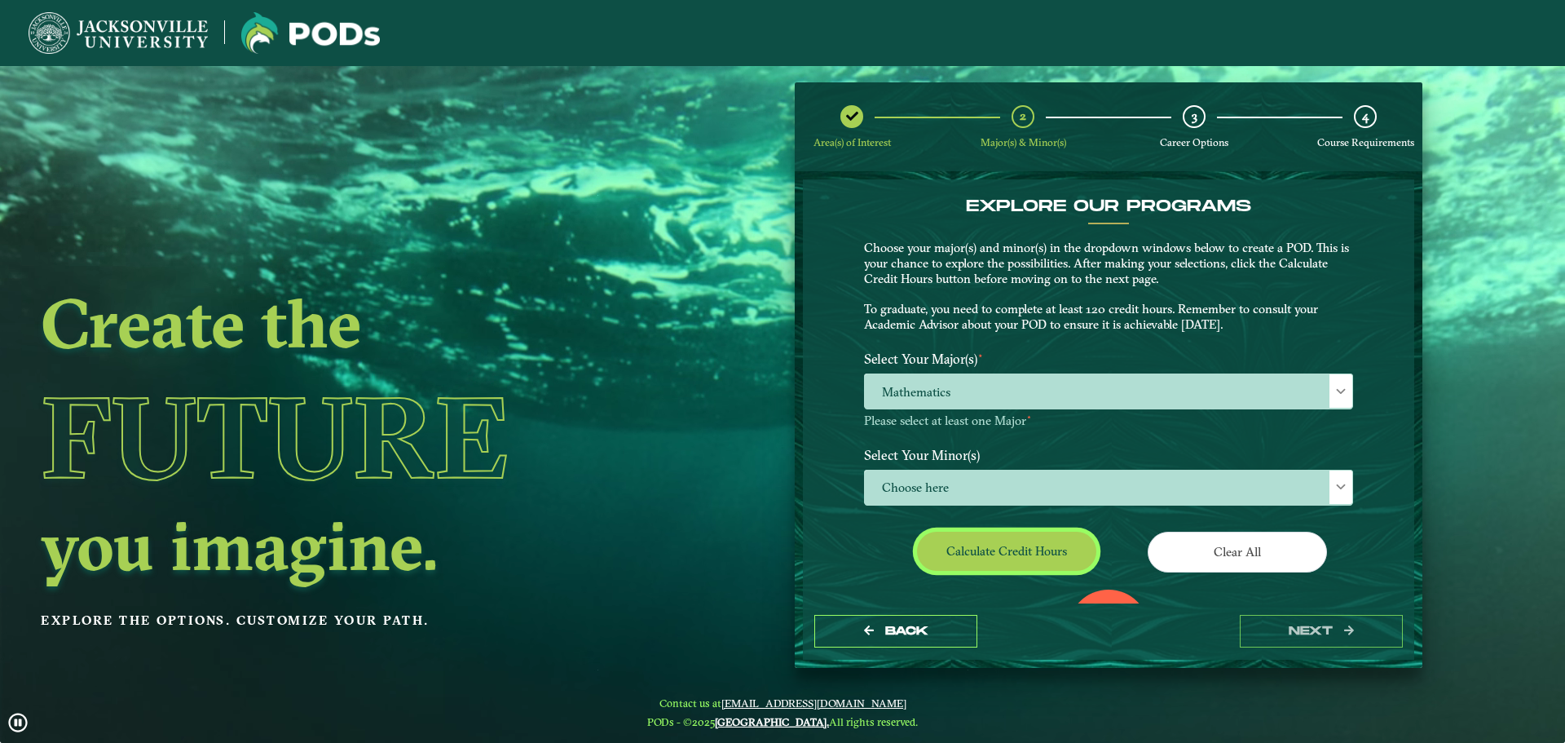
click at [1031, 554] on button "Calculate credit hours" at bounding box center [1006, 551] width 179 height 38
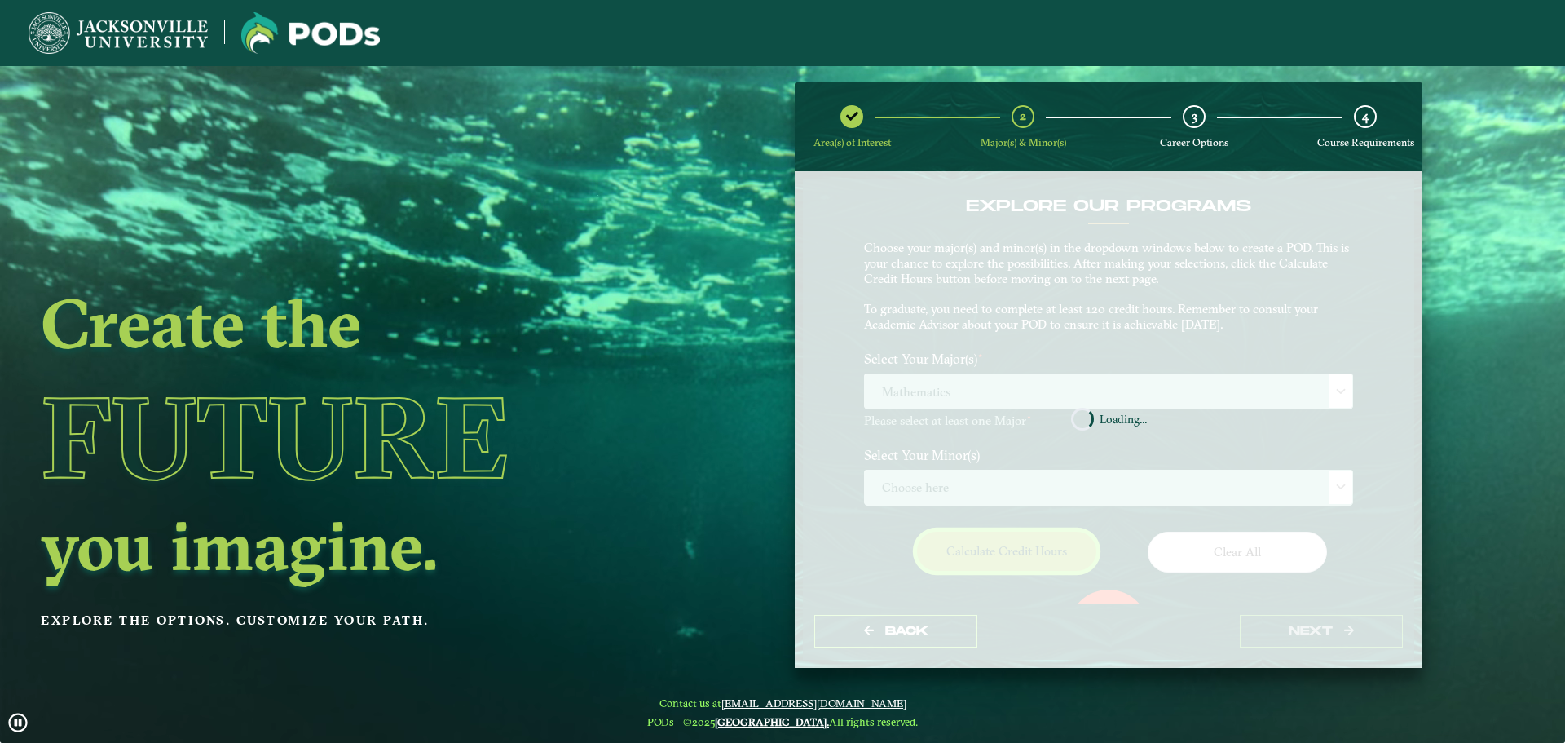
scroll to position [94, 0]
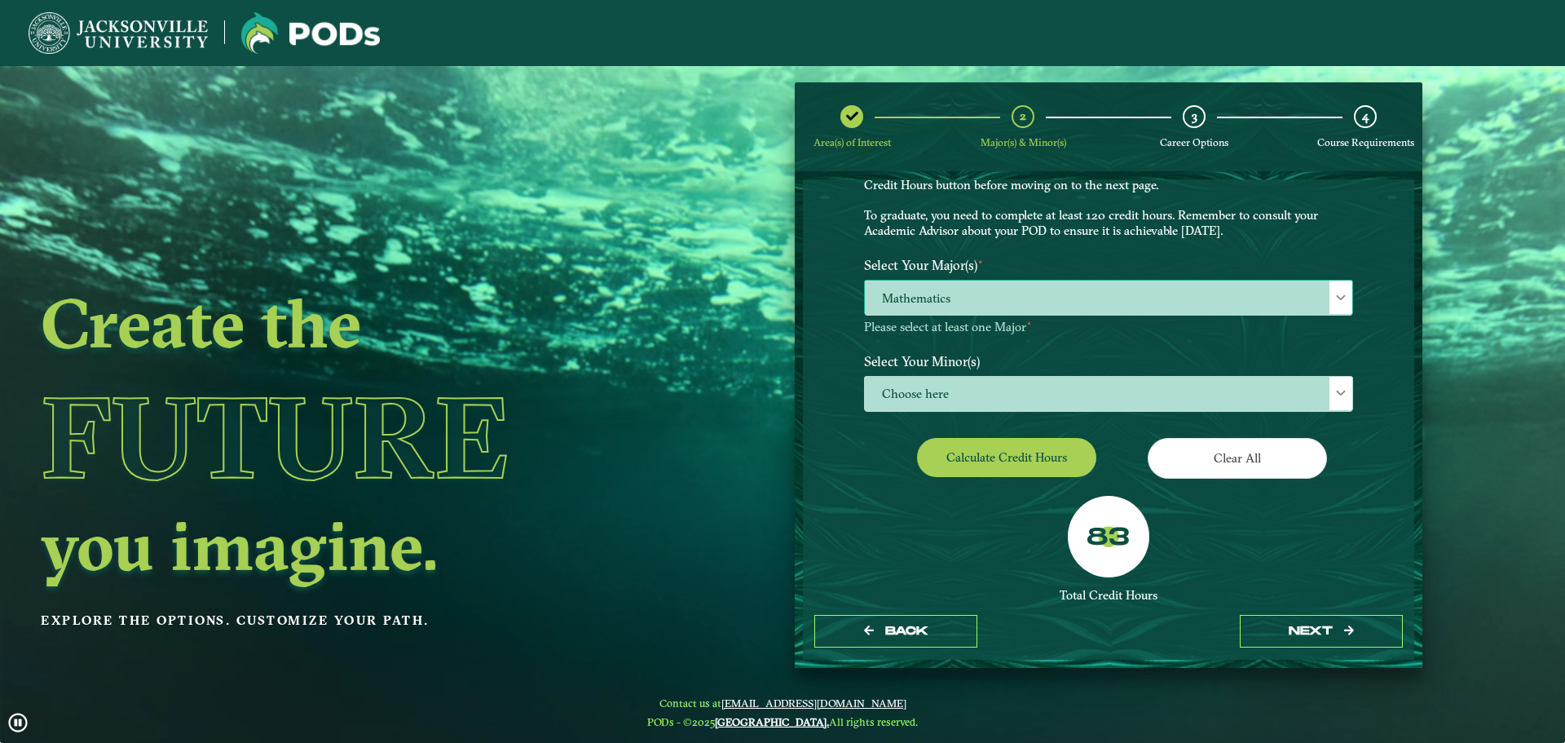
click at [1345, 296] on div at bounding box center [1341, 296] width 23 height 33
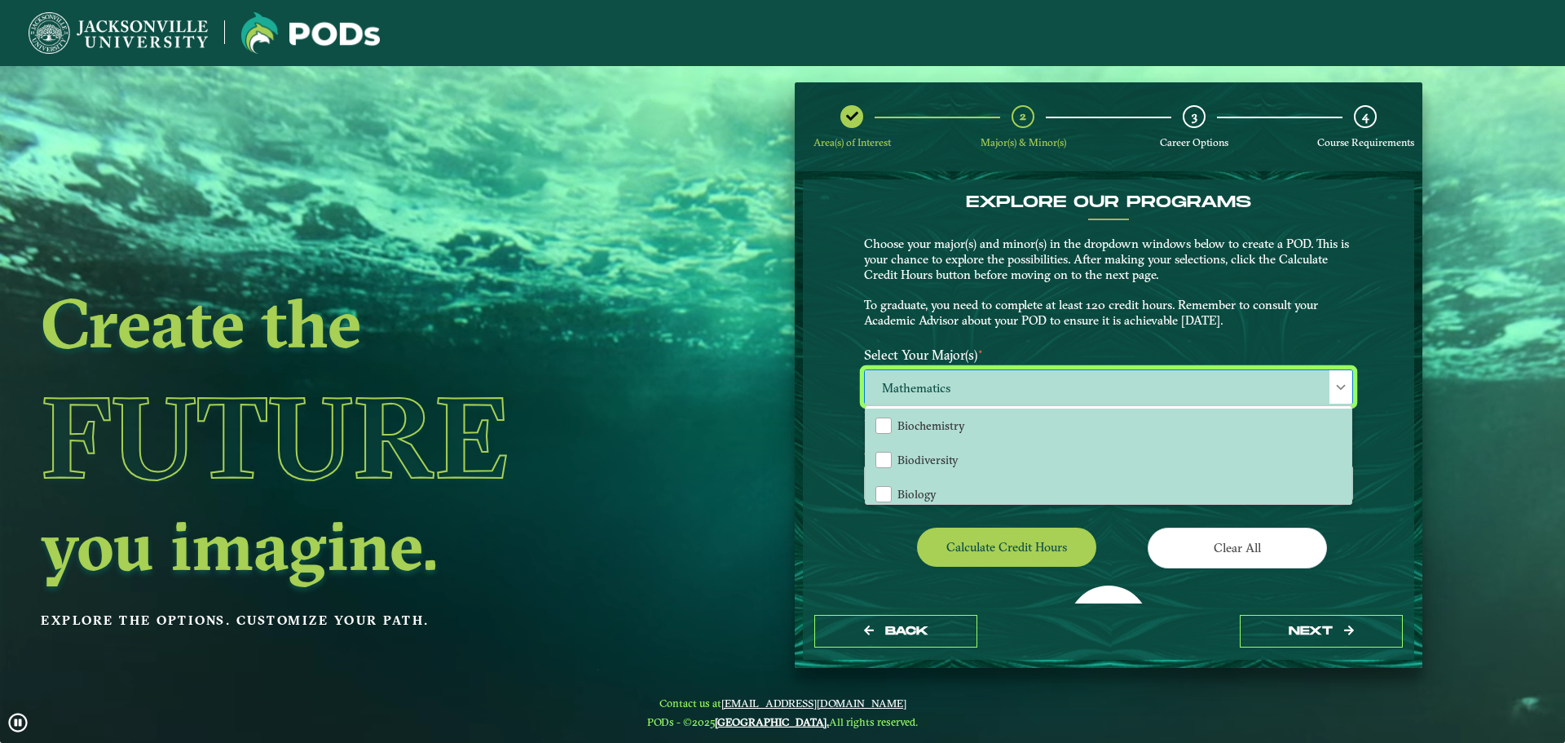
scroll to position [0, 0]
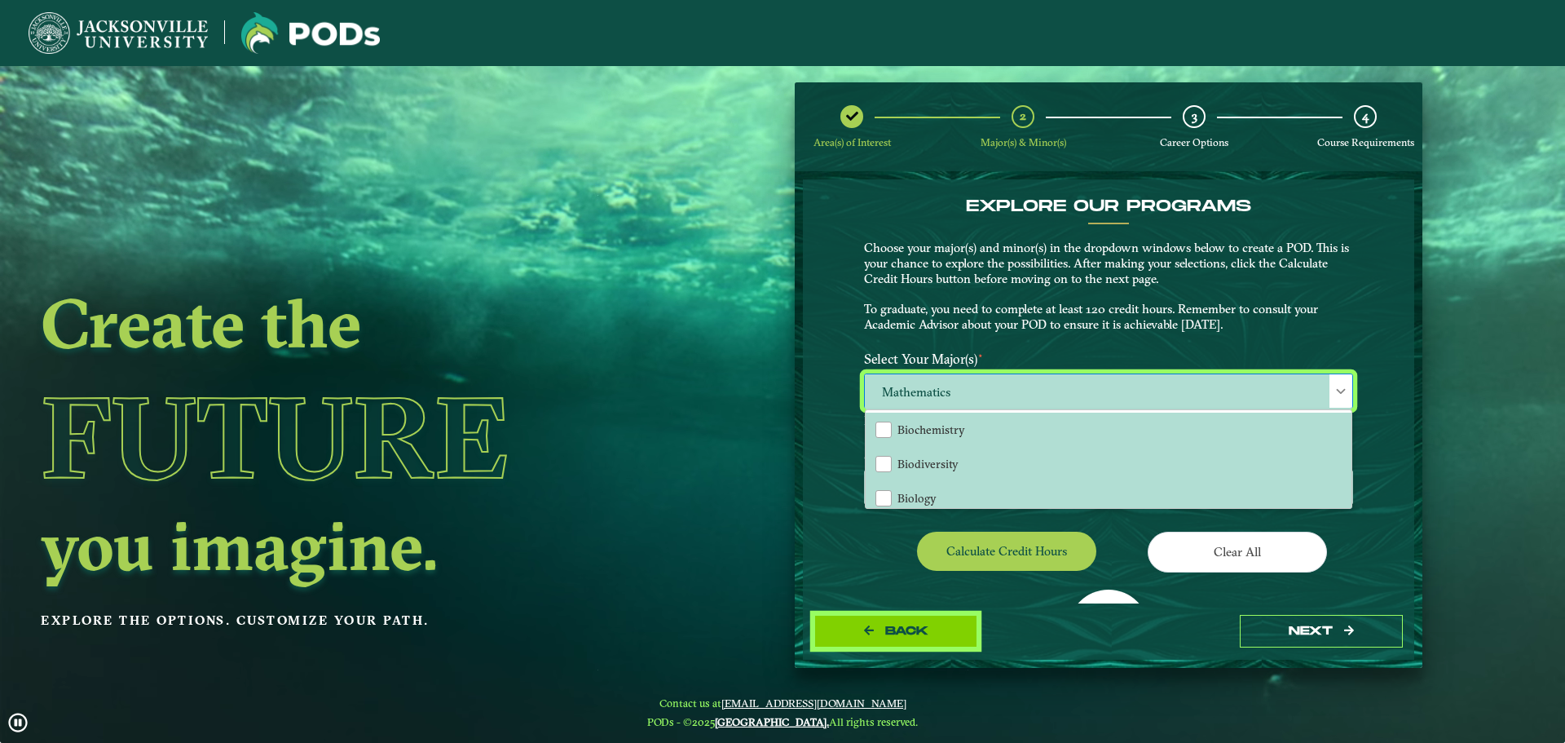
click at [904, 640] on button "Back" at bounding box center [896, 631] width 163 height 33
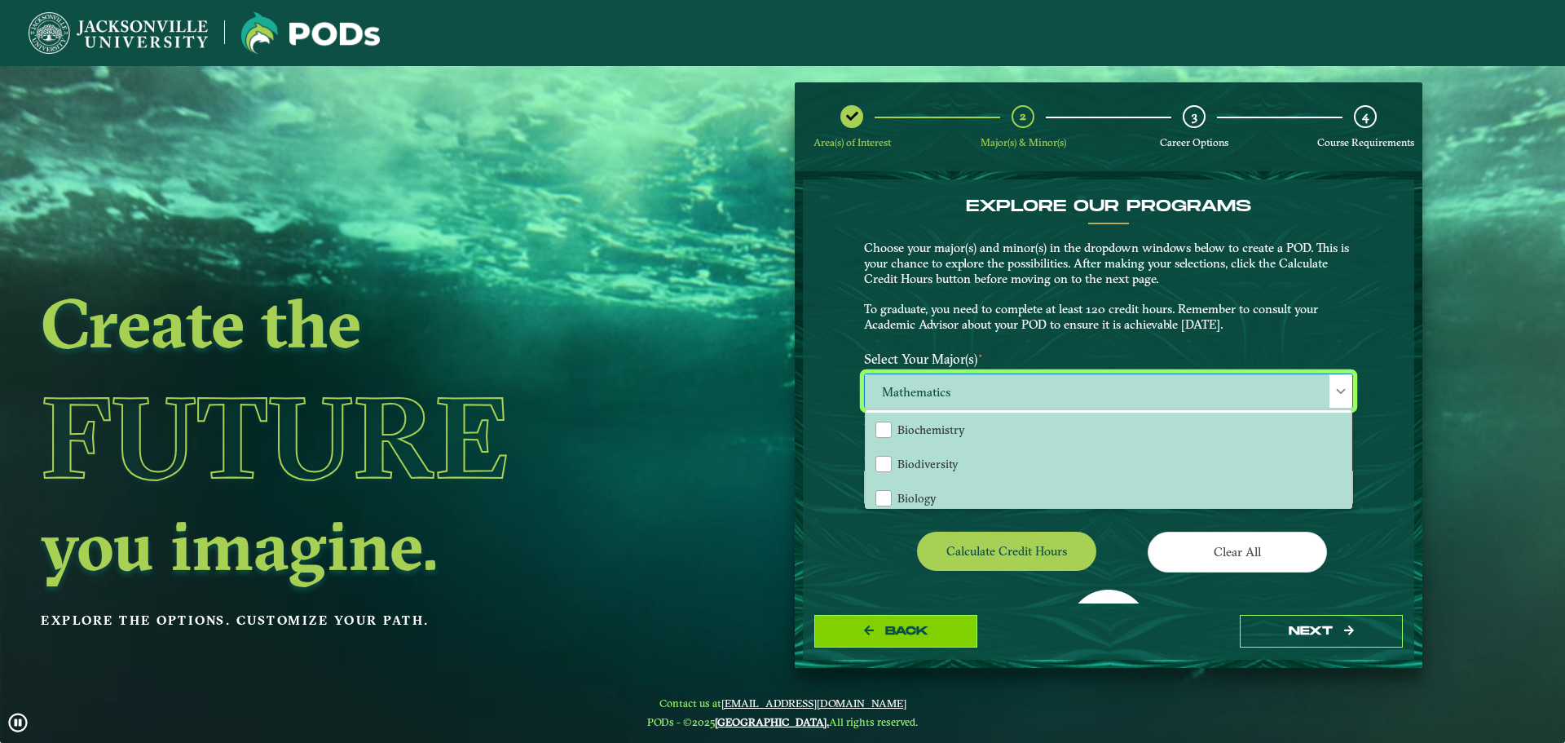
select select "[object Object]"
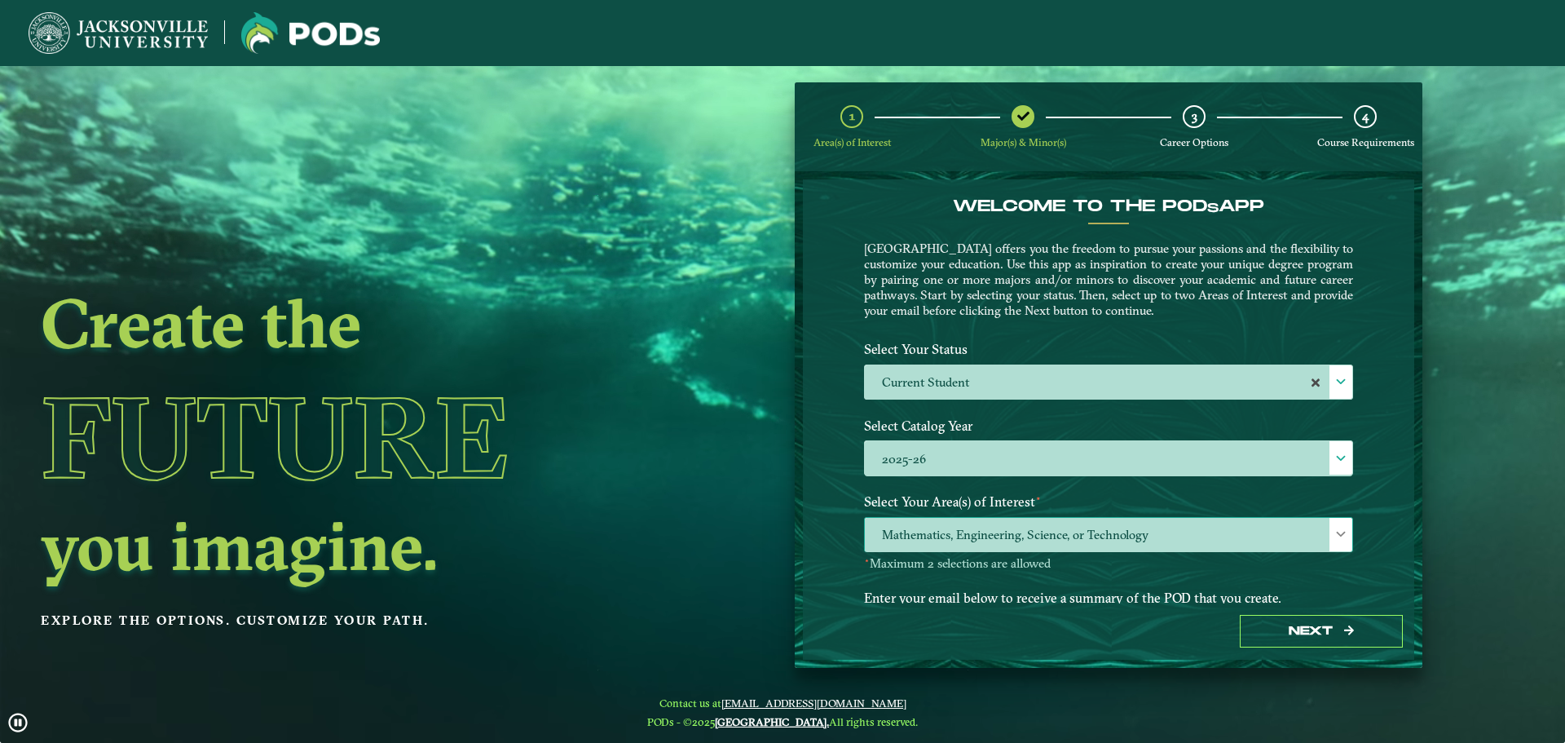
click at [1336, 527] on div at bounding box center [1341, 534] width 23 height 33
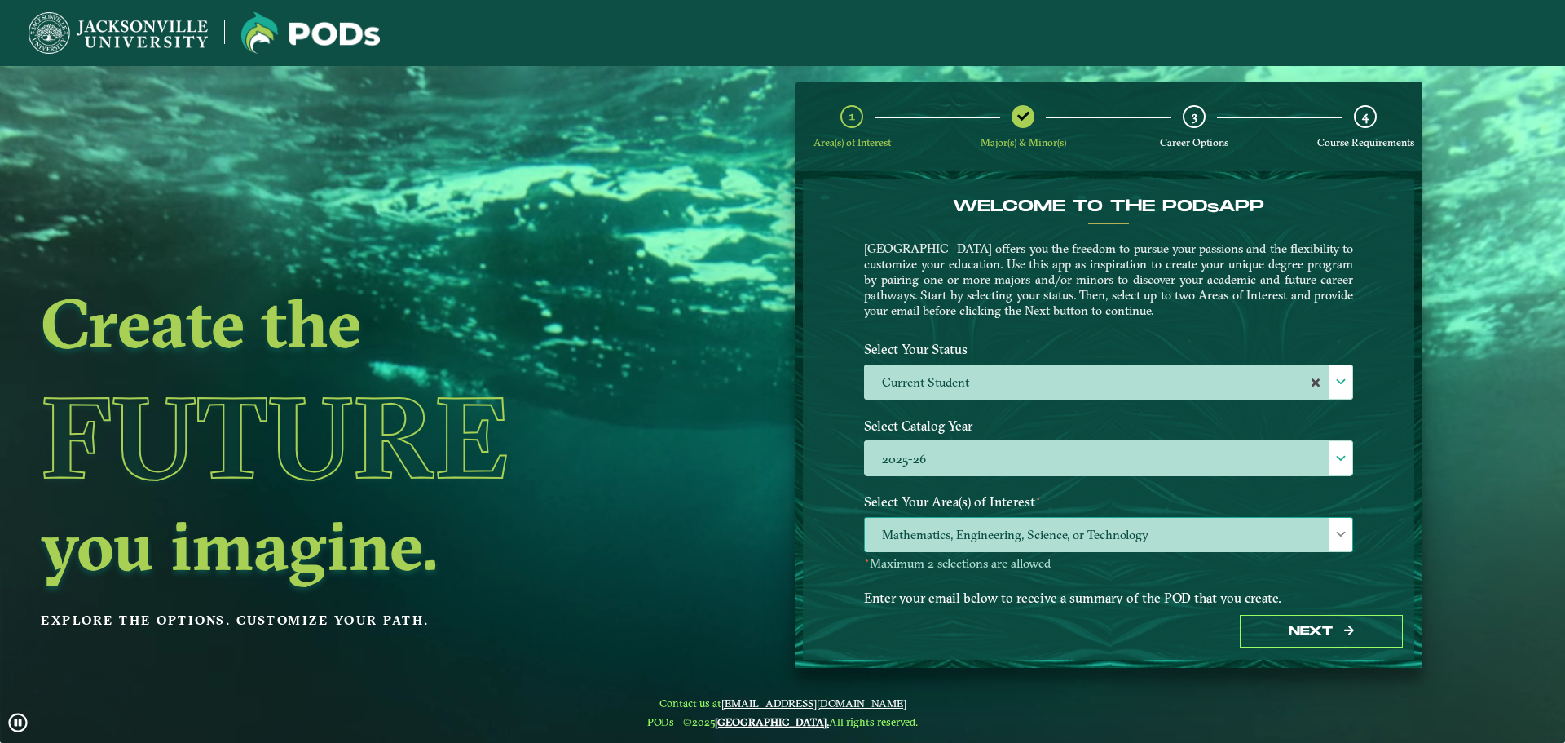
scroll to position [9, 75]
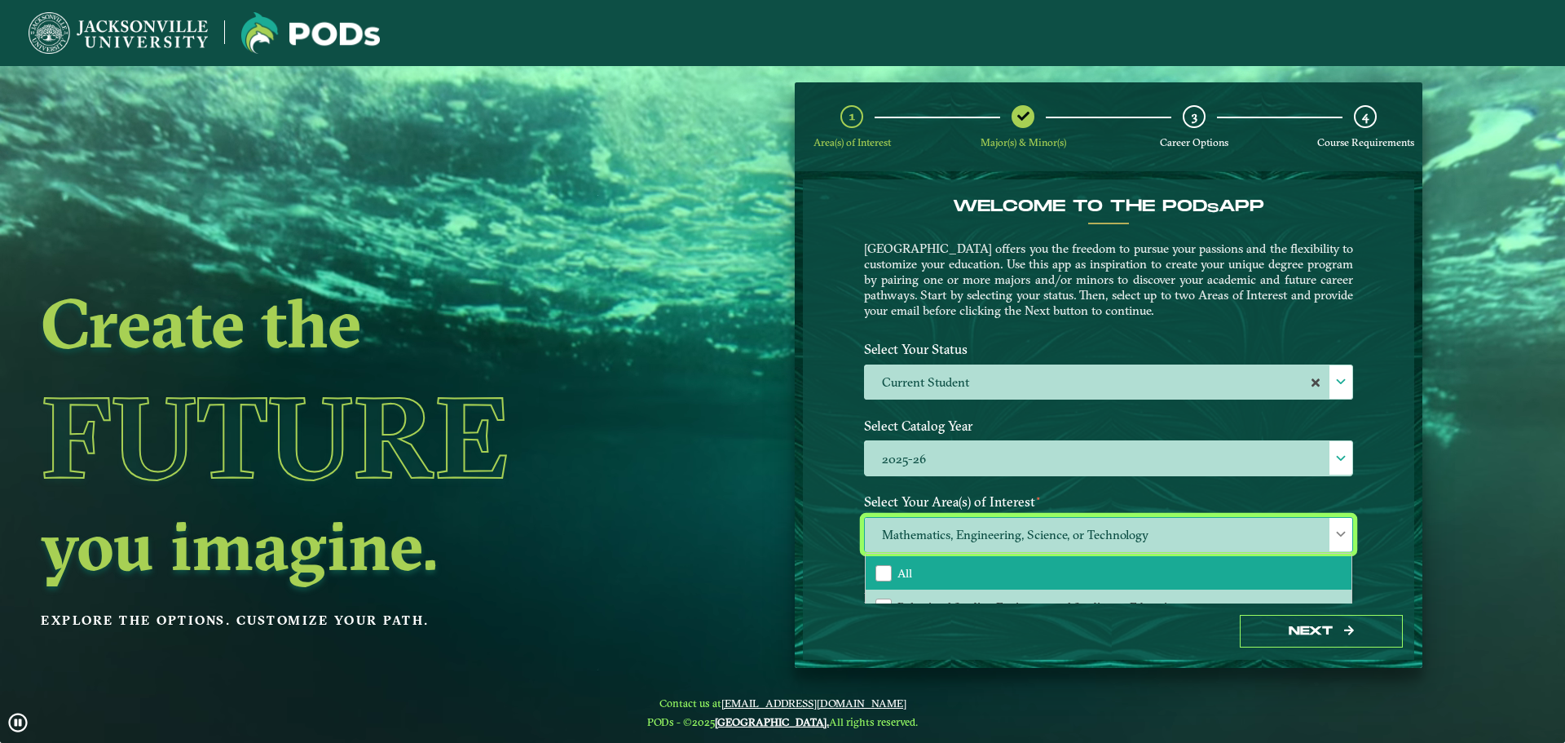
click at [1022, 567] on li "All" at bounding box center [1109, 573] width 486 height 34
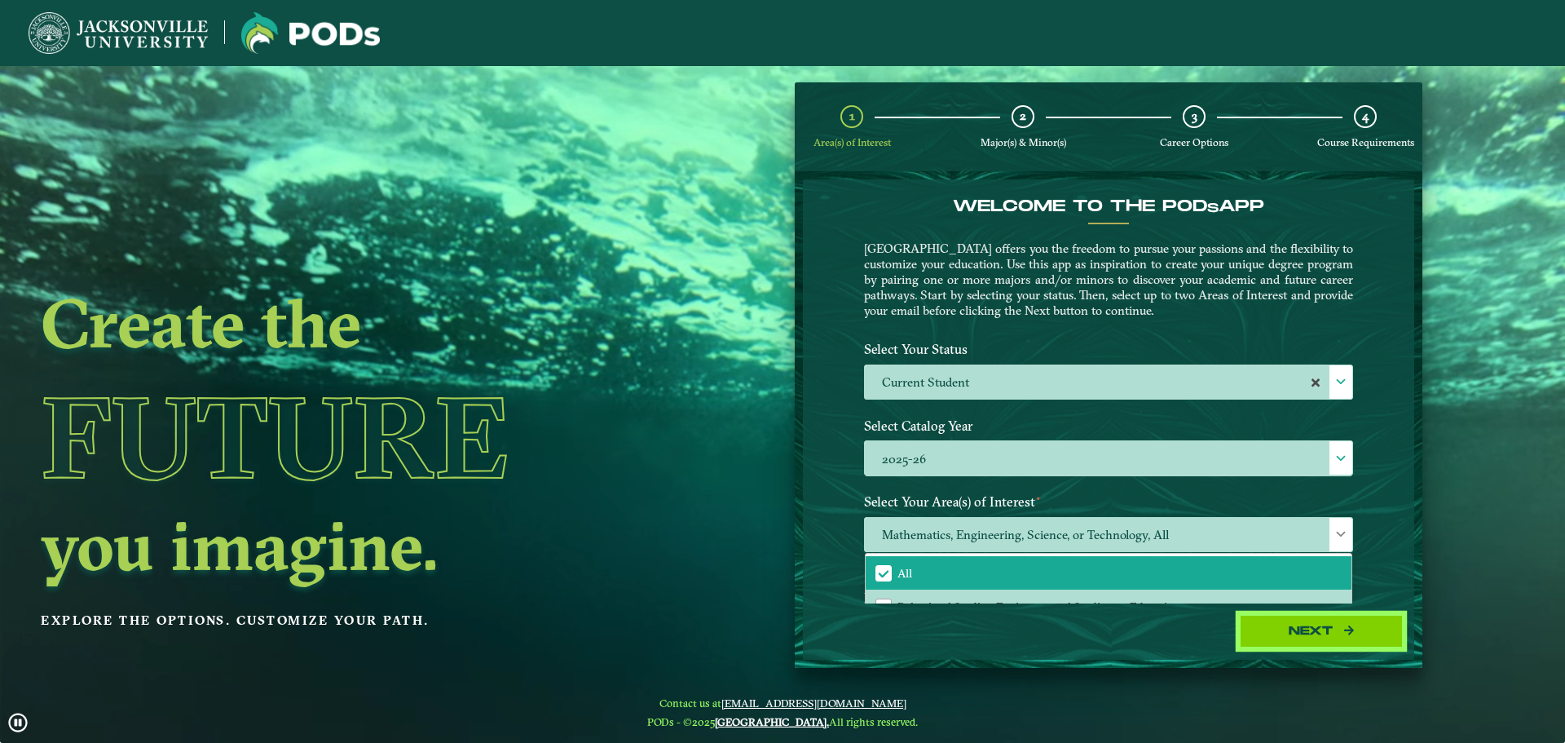
click at [1274, 621] on button "Next" at bounding box center [1321, 631] width 163 height 33
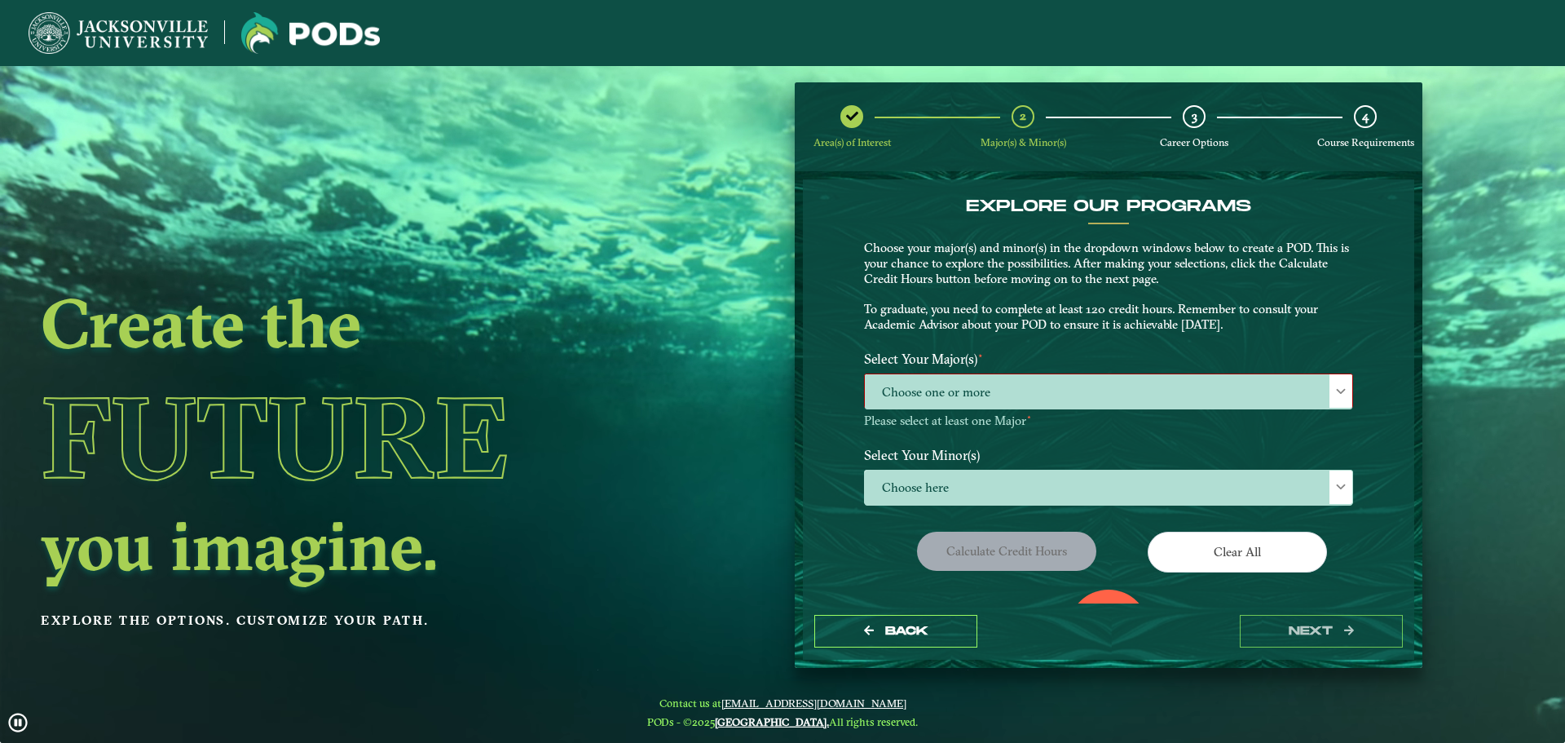
click at [1321, 378] on span "Choose one or more" at bounding box center [1109, 391] width 488 height 35
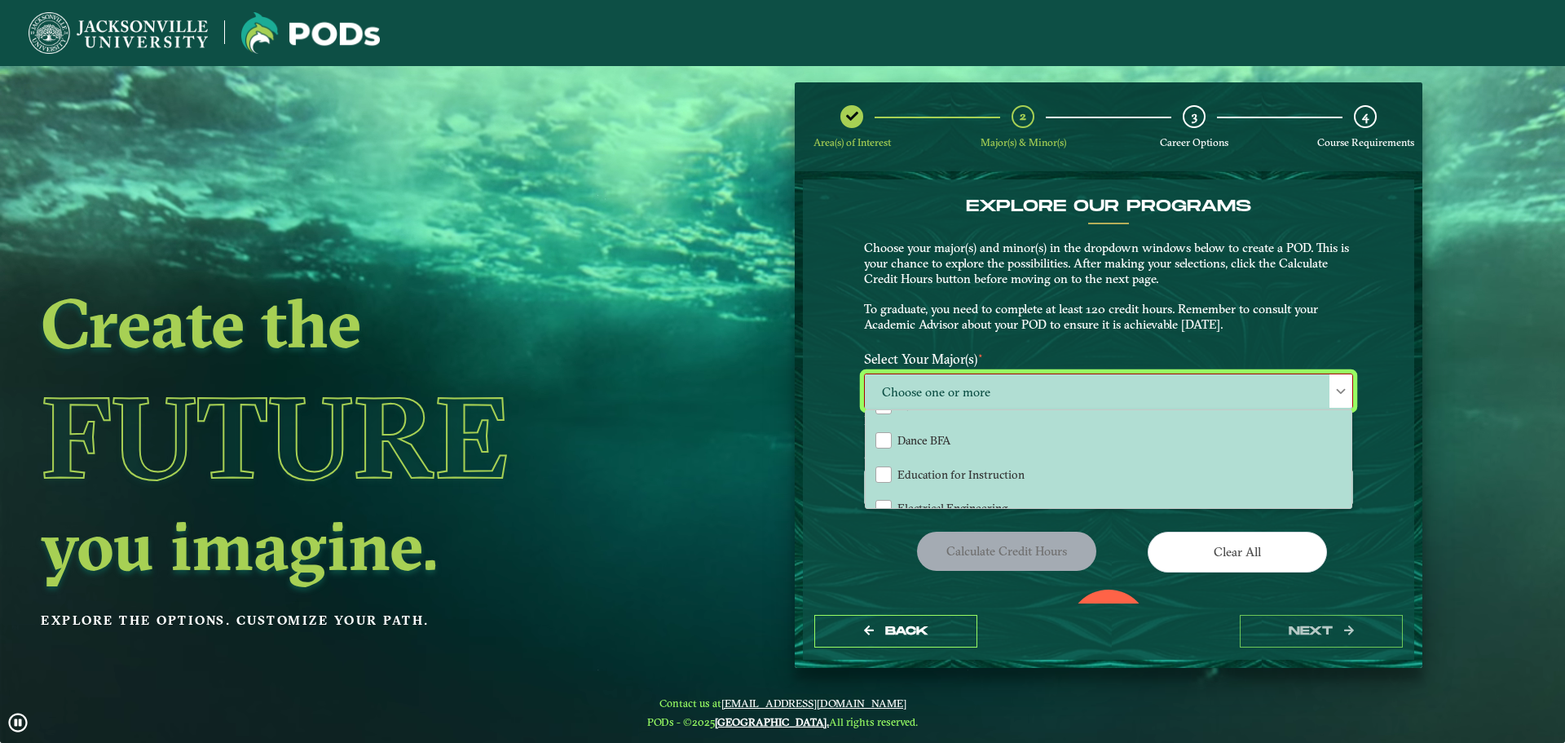
scroll to position [711, 0]
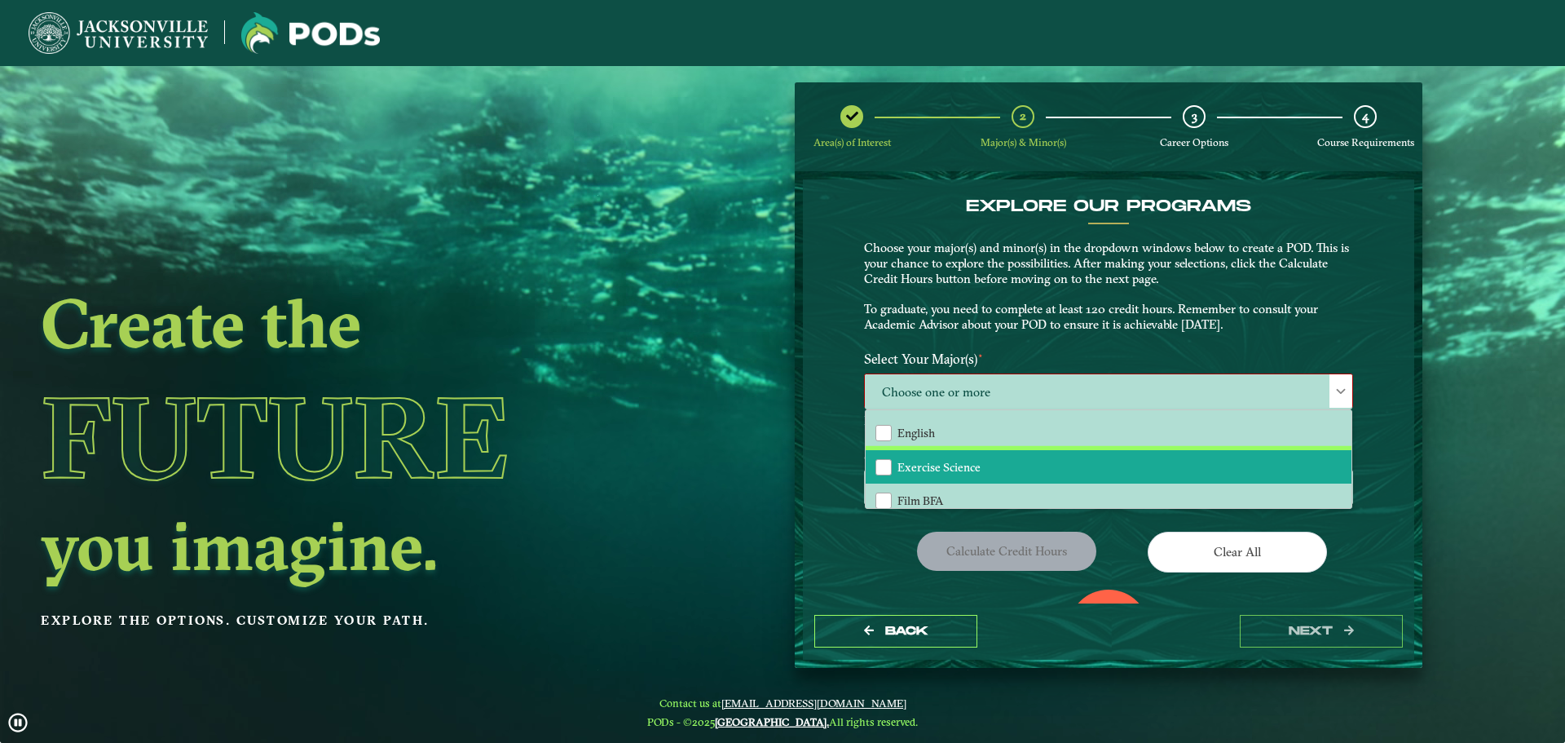
click at [1215, 479] on li "Exercise Science" at bounding box center [1109, 467] width 486 height 34
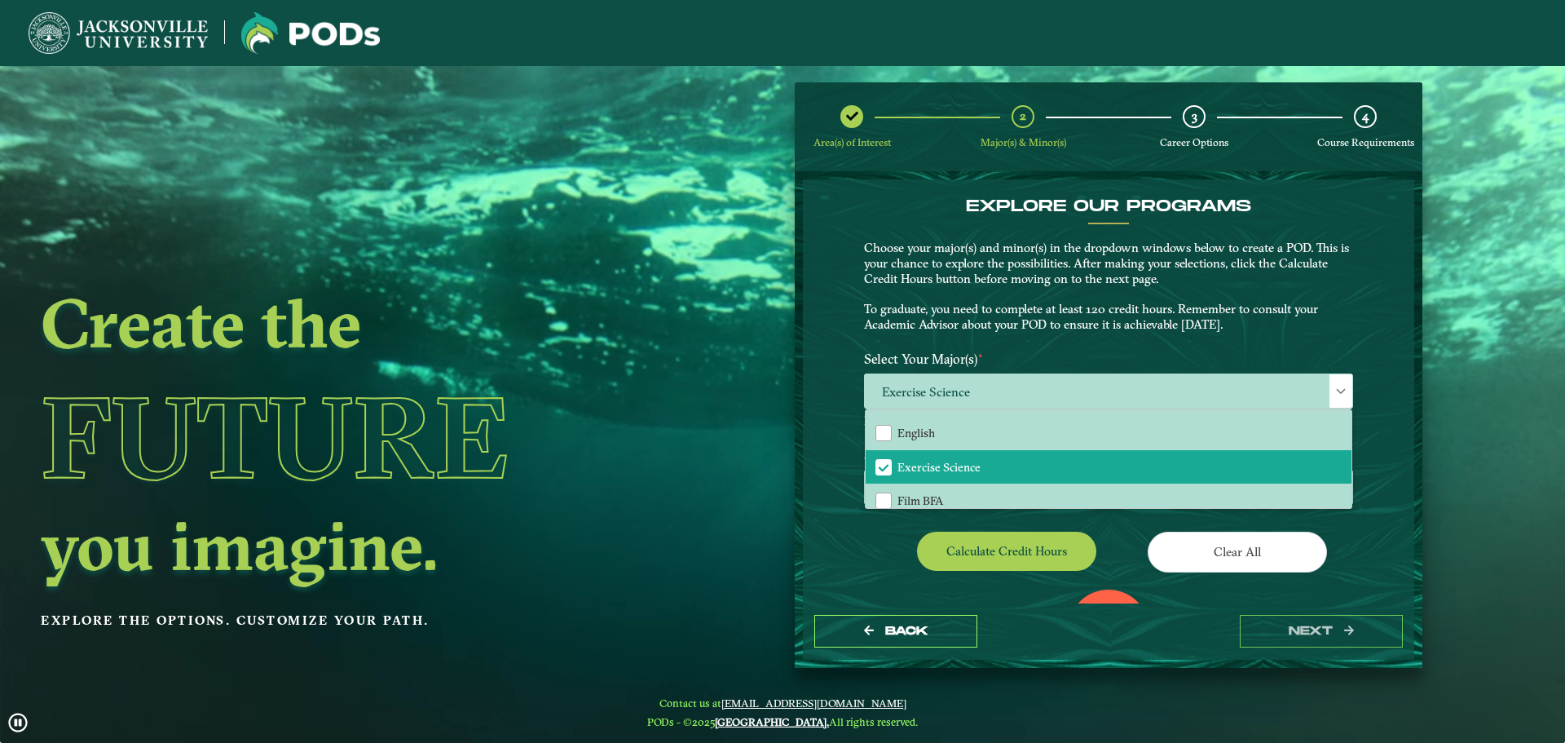
click at [1337, 536] on div "Clear All" at bounding box center [1237, 555] width 257 height 46
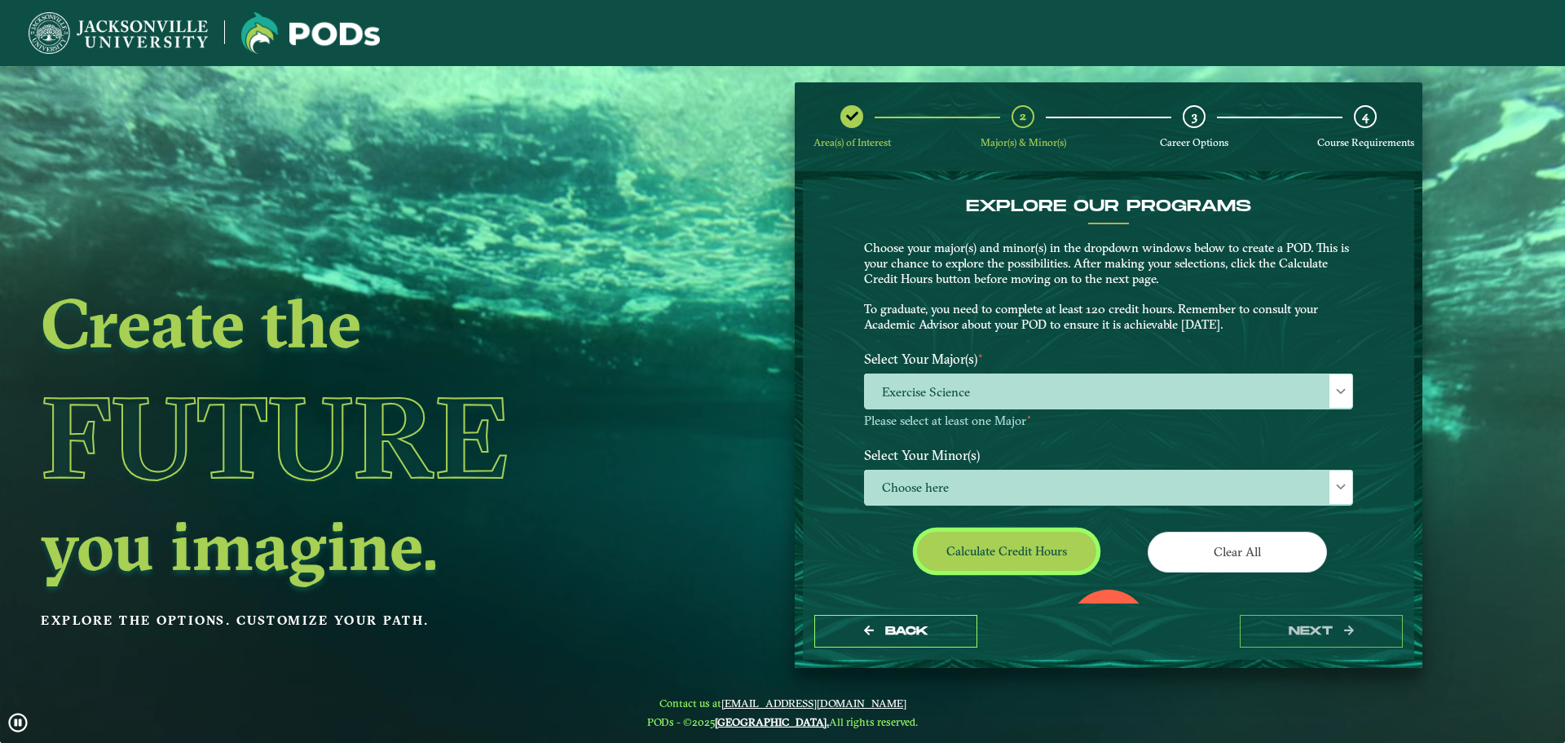
click at [1068, 537] on button "Calculate credit hours" at bounding box center [1006, 551] width 179 height 38
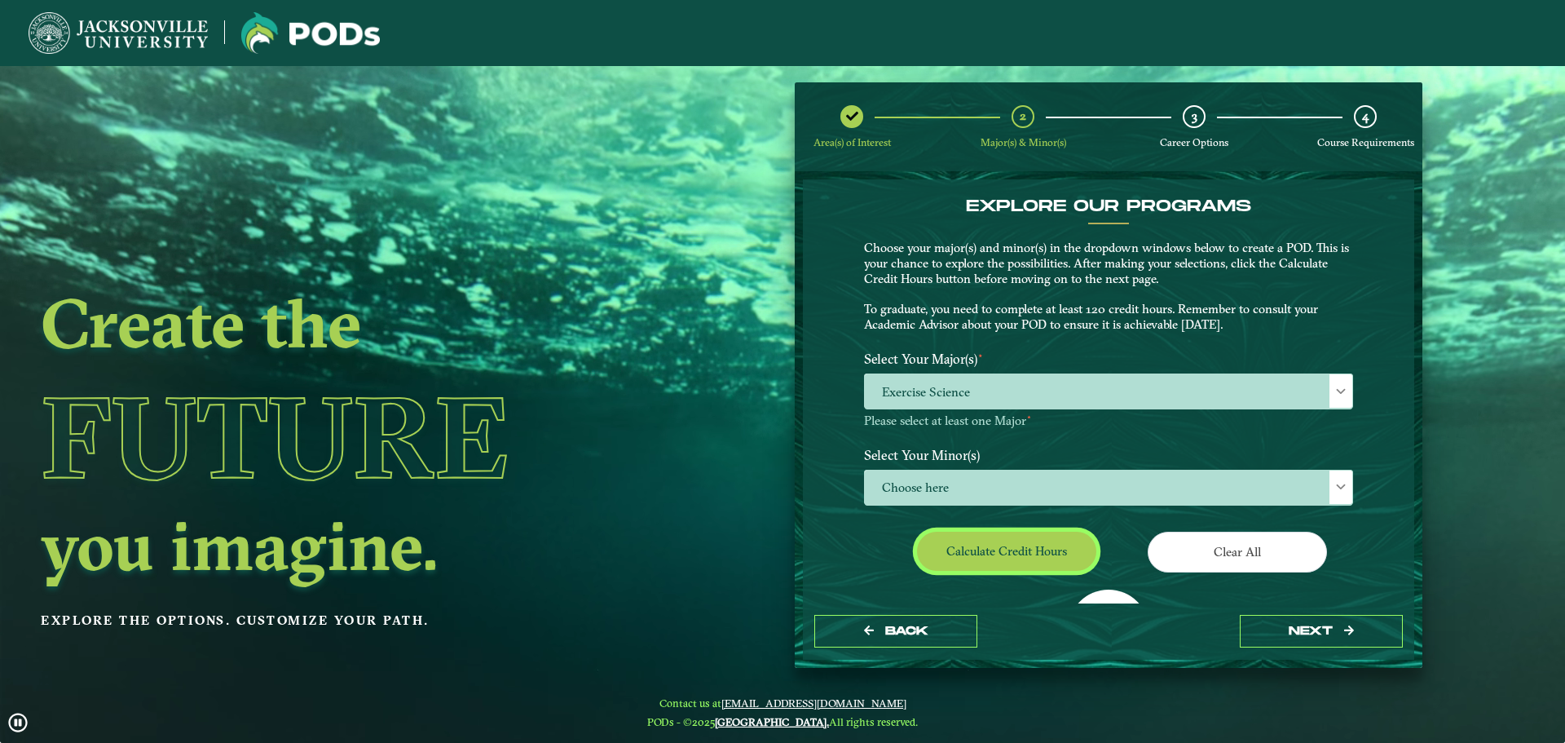
scroll to position [94, 0]
